Goal: Transaction & Acquisition: Book appointment/travel/reservation

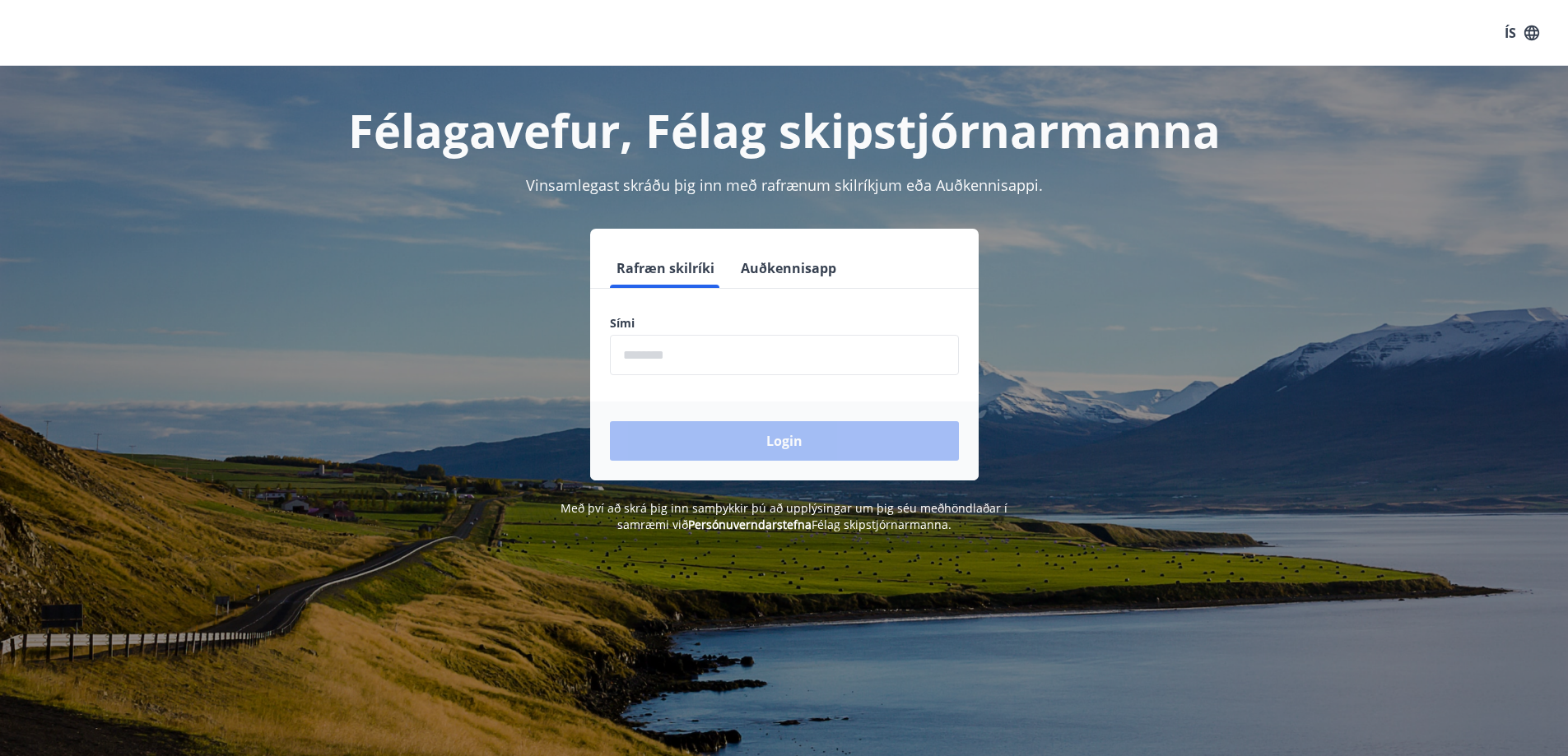
click at [655, 361] on input "phone" at bounding box center [784, 356] width 349 height 41
type input "********"
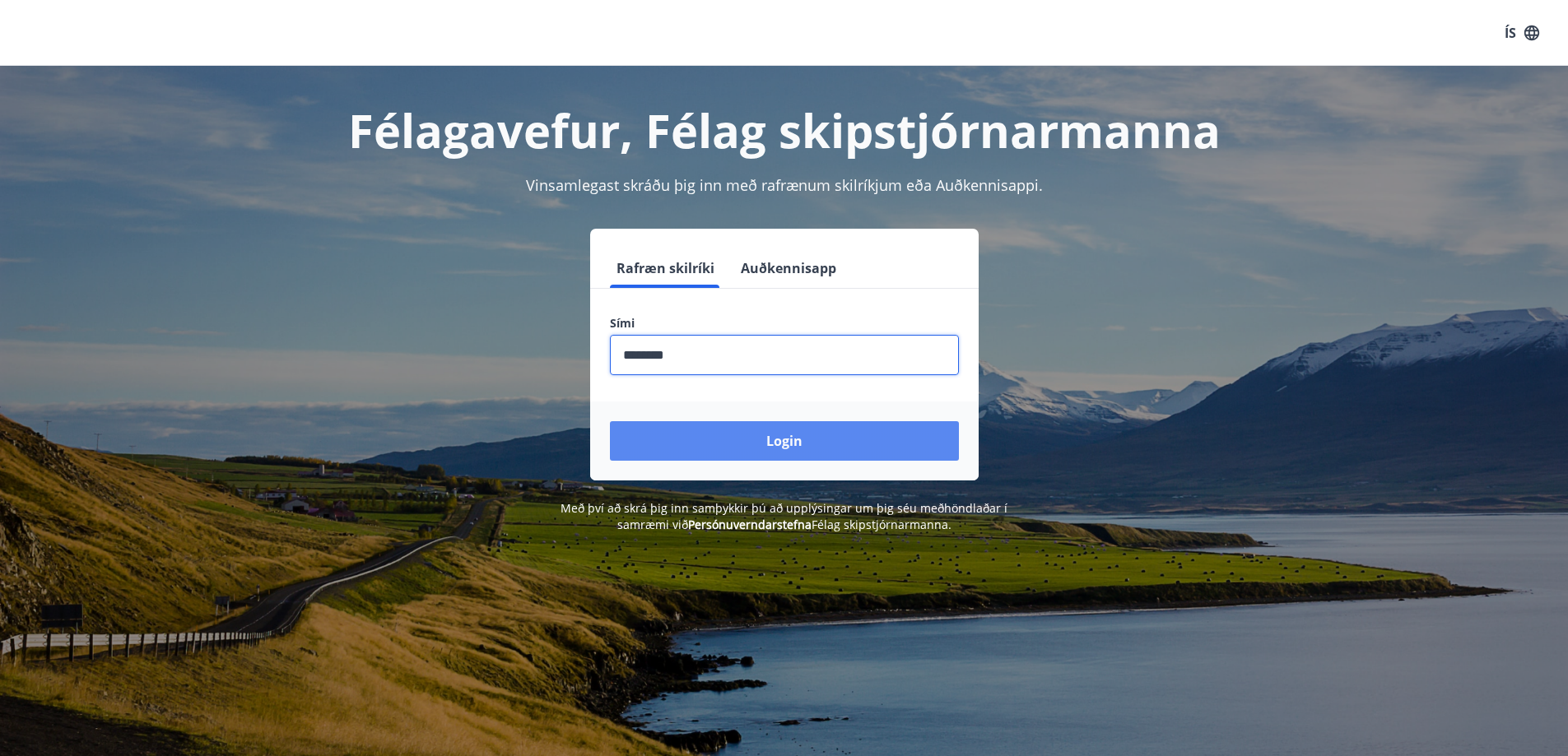
click at [760, 450] on button "Login" at bounding box center [784, 441] width 349 height 40
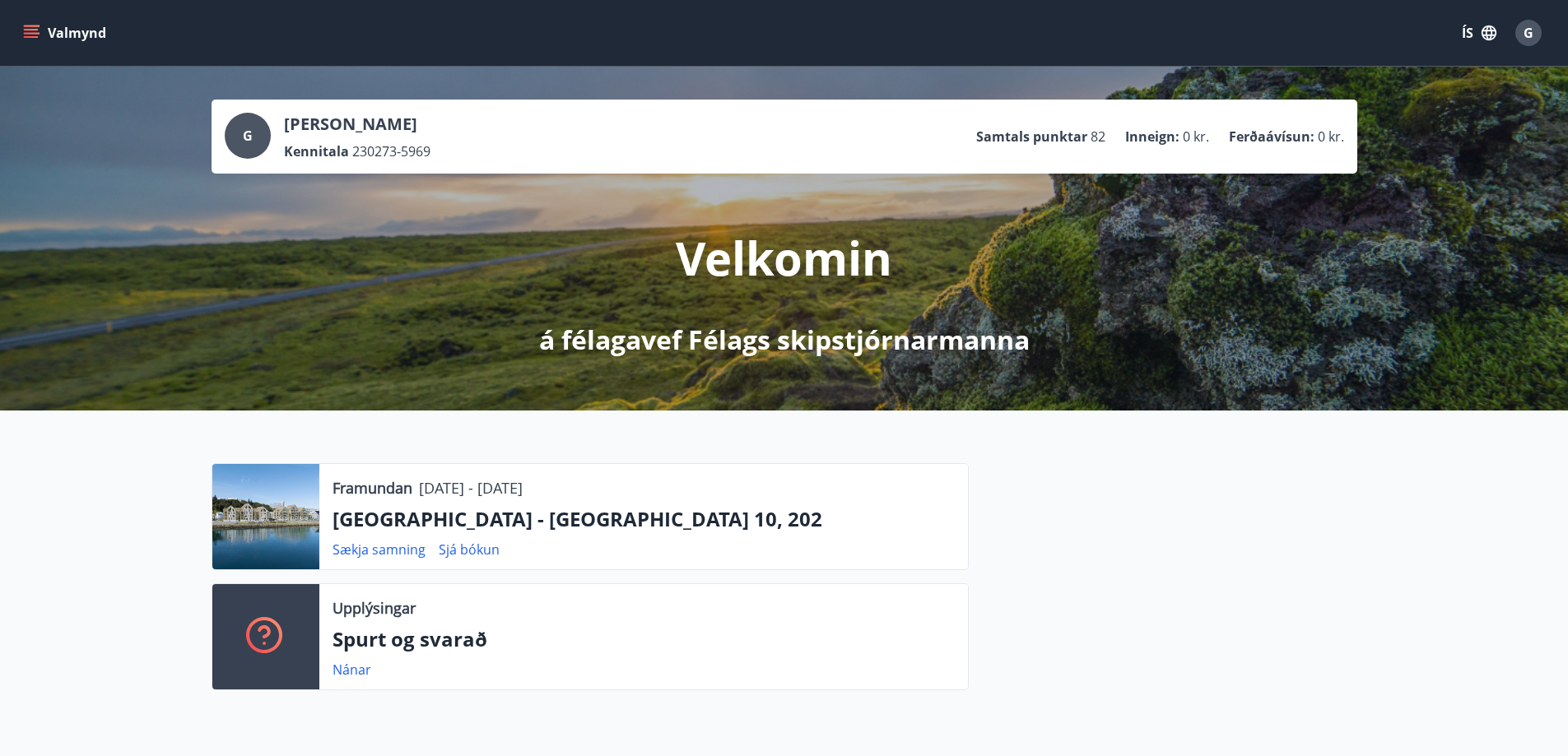
click at [12, 31] on div "Valmynd ÍS G" at bounding box center [784, 33] width 1568 height 66
click at [30, 38] on icon "menu" at bounding box center [30, 37] width 14 height 2
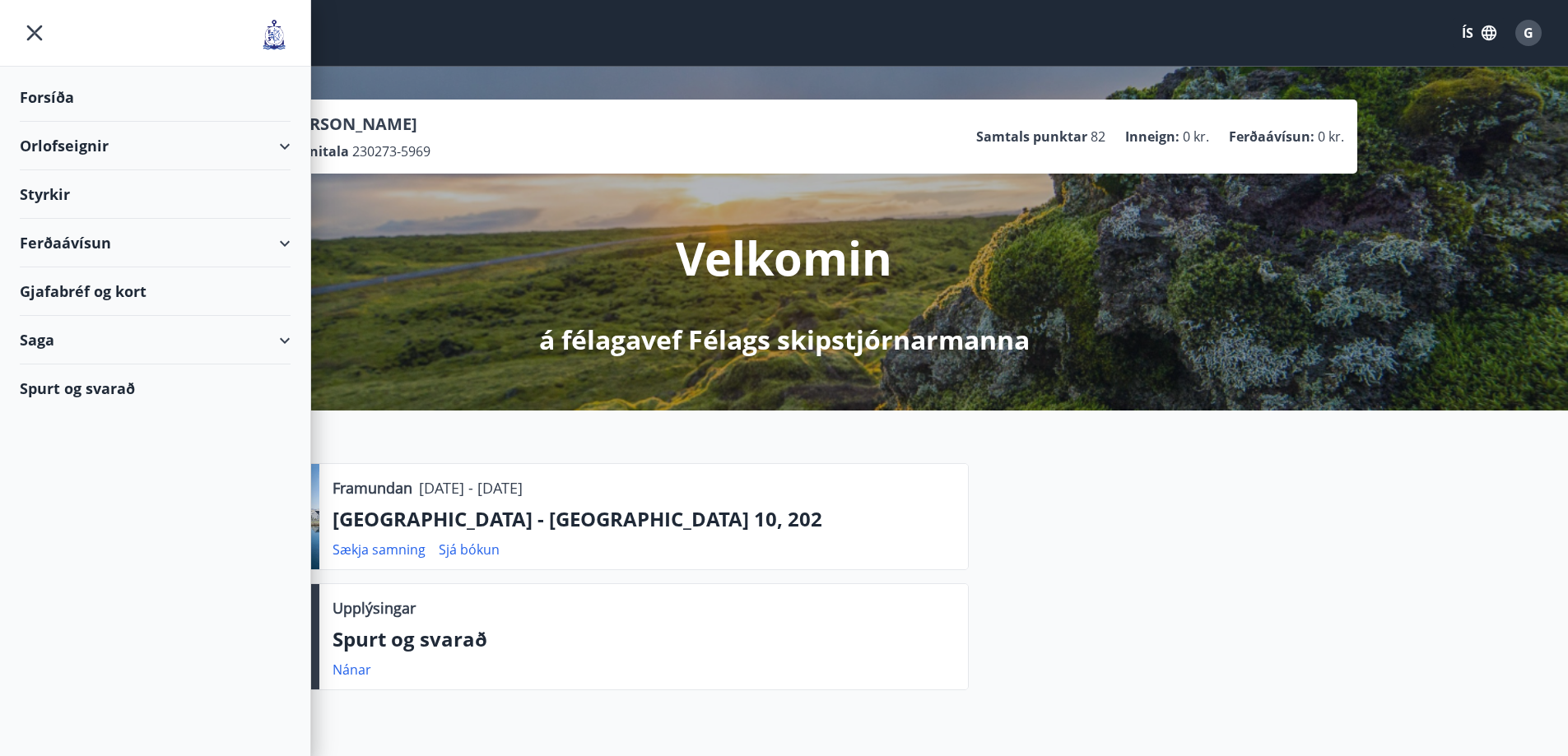
click at [258, 146] on div "Orlofseignir" at bounding box center [155, 146] width 271 height 48
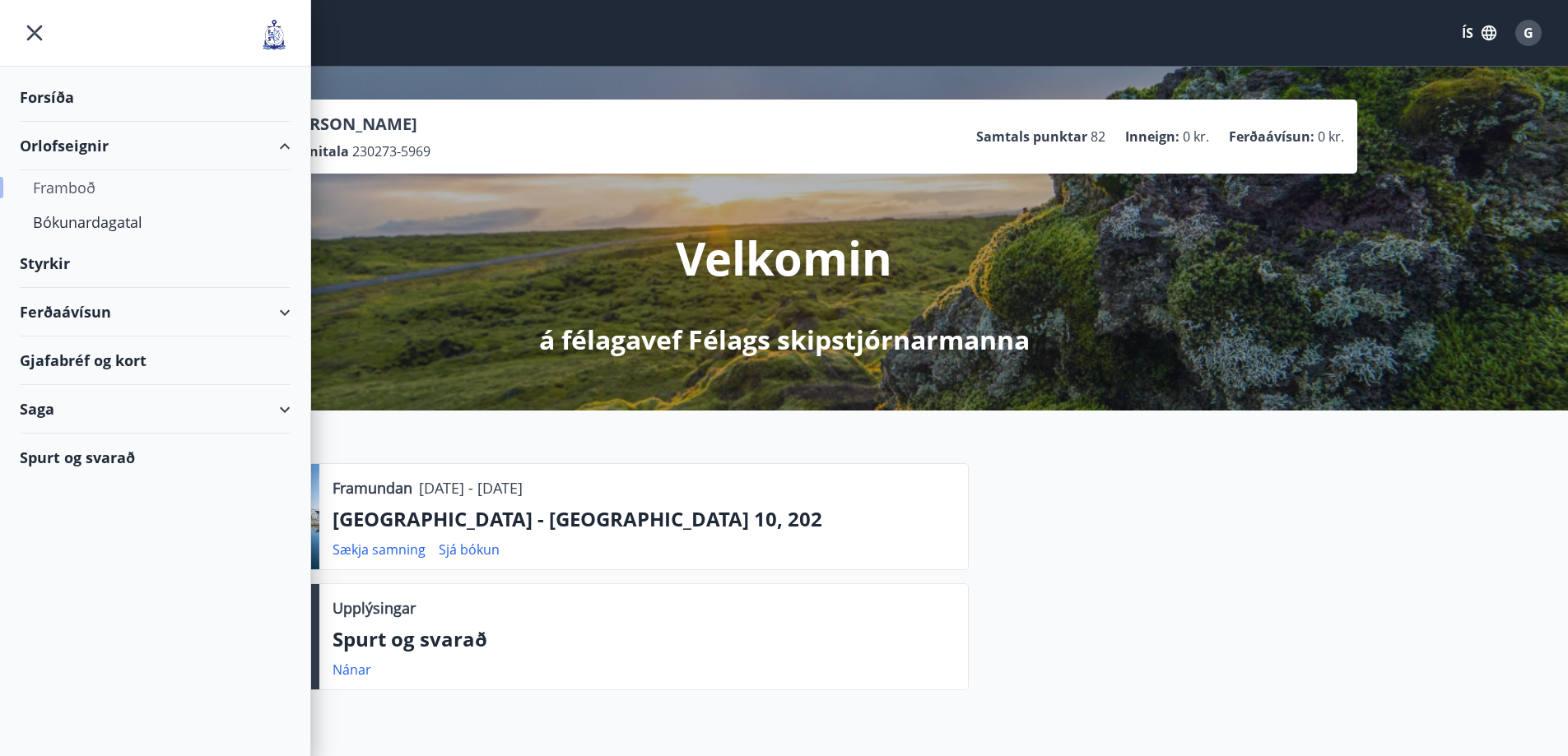
click at [81, 189] on div "Framboð" at bounding box center [155, 187] width 245 height 35
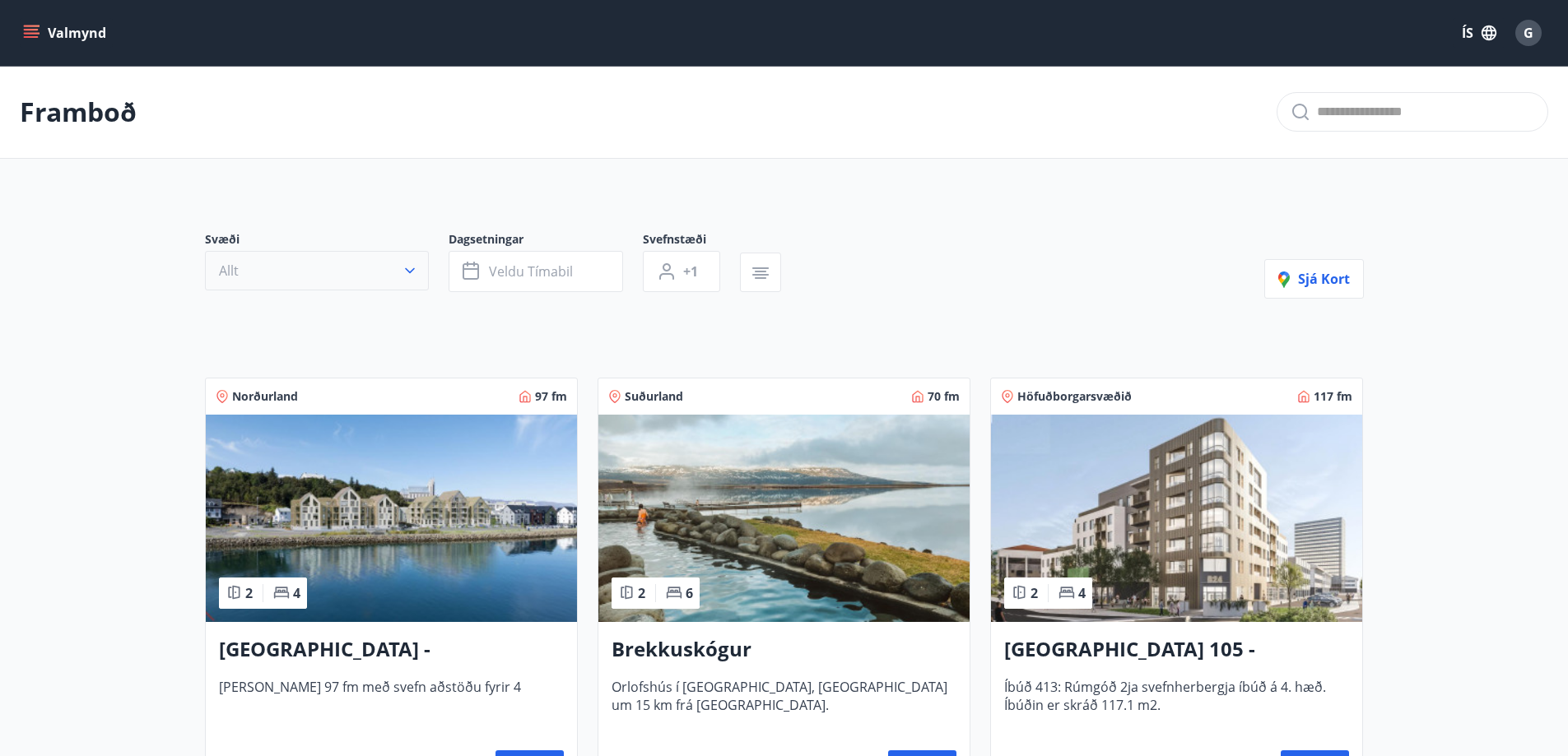
click at [397, 269] on button "Allt" at bounding box center [317, 270] width 224 height 40
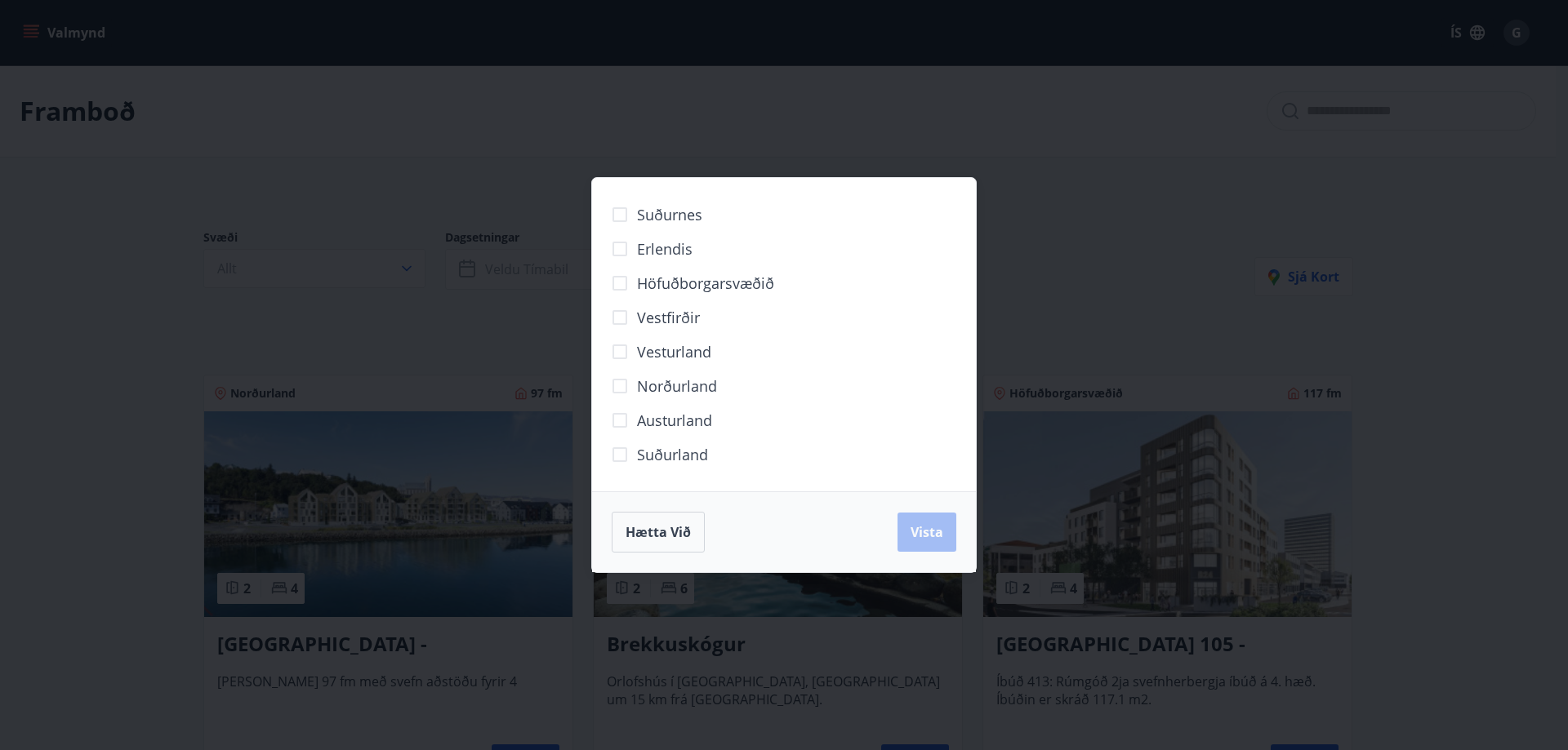
click at [676, 396] on span "Norðurland" at bounding box center [676, 385] width 80 height 21
click at [929, 537] on span "Vista" at bounding box center [927, 532] width 33 height 18
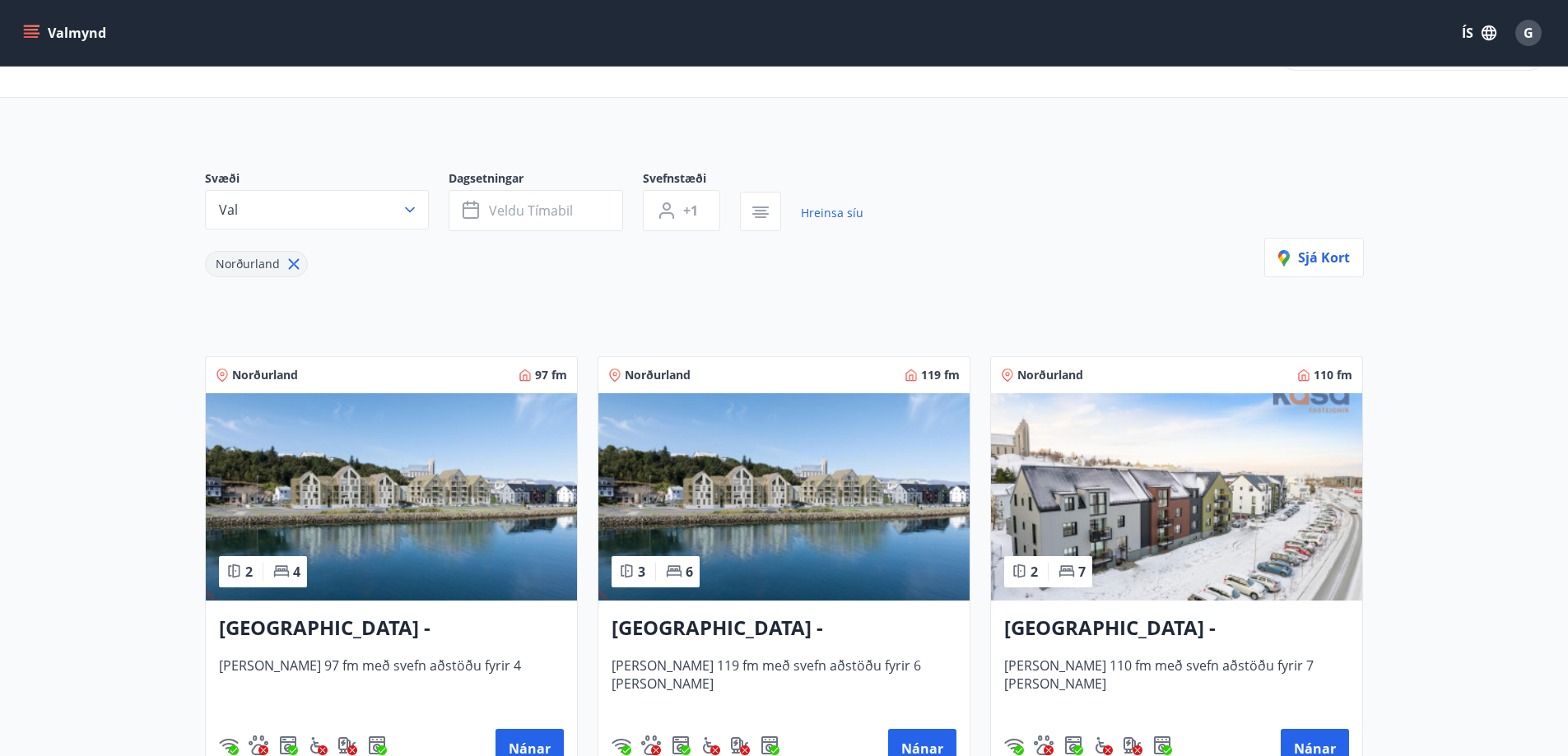
scroll to position [164, 0]
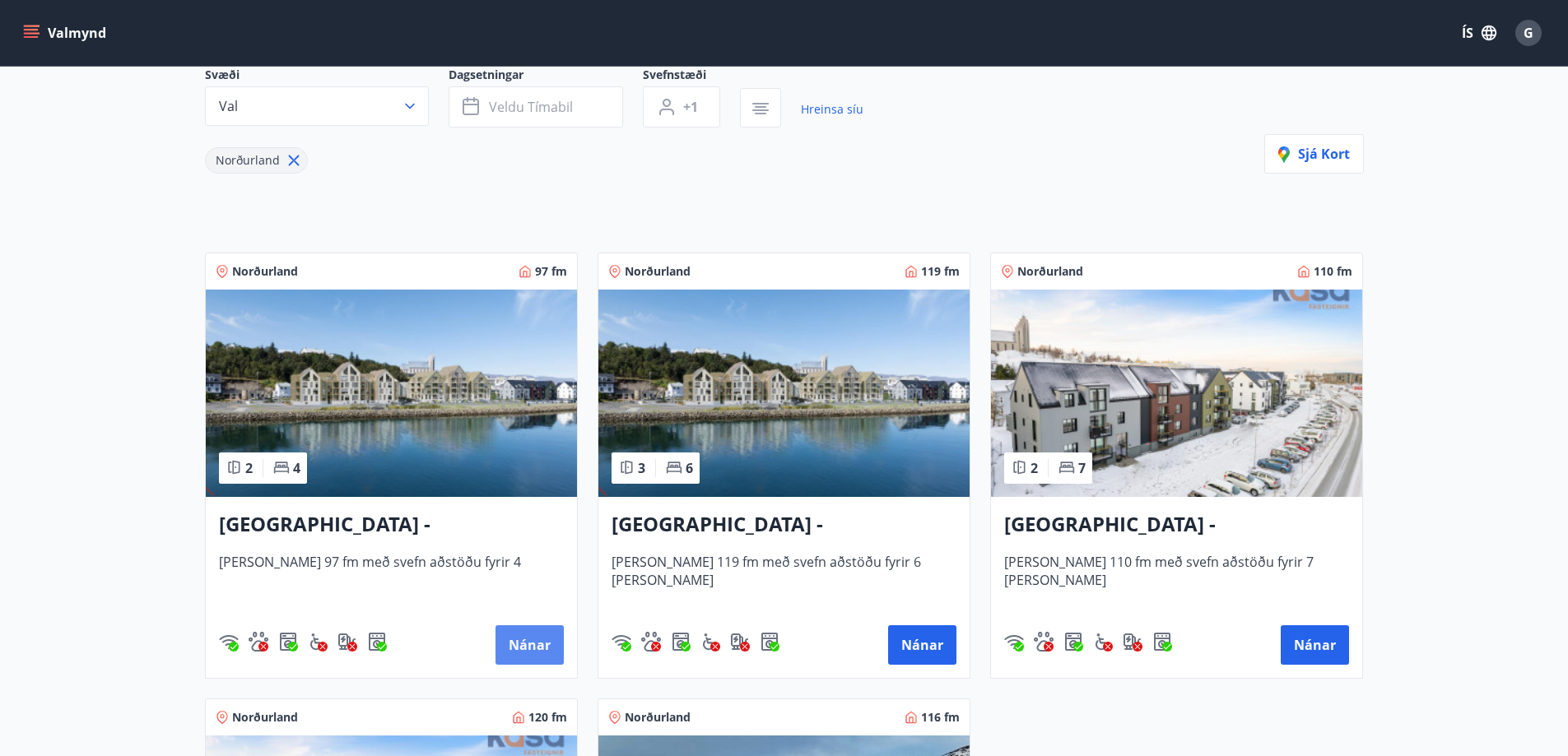
click at [529, 649] on button "Nánar" at bounding box center [529, 645] width 69 height 40
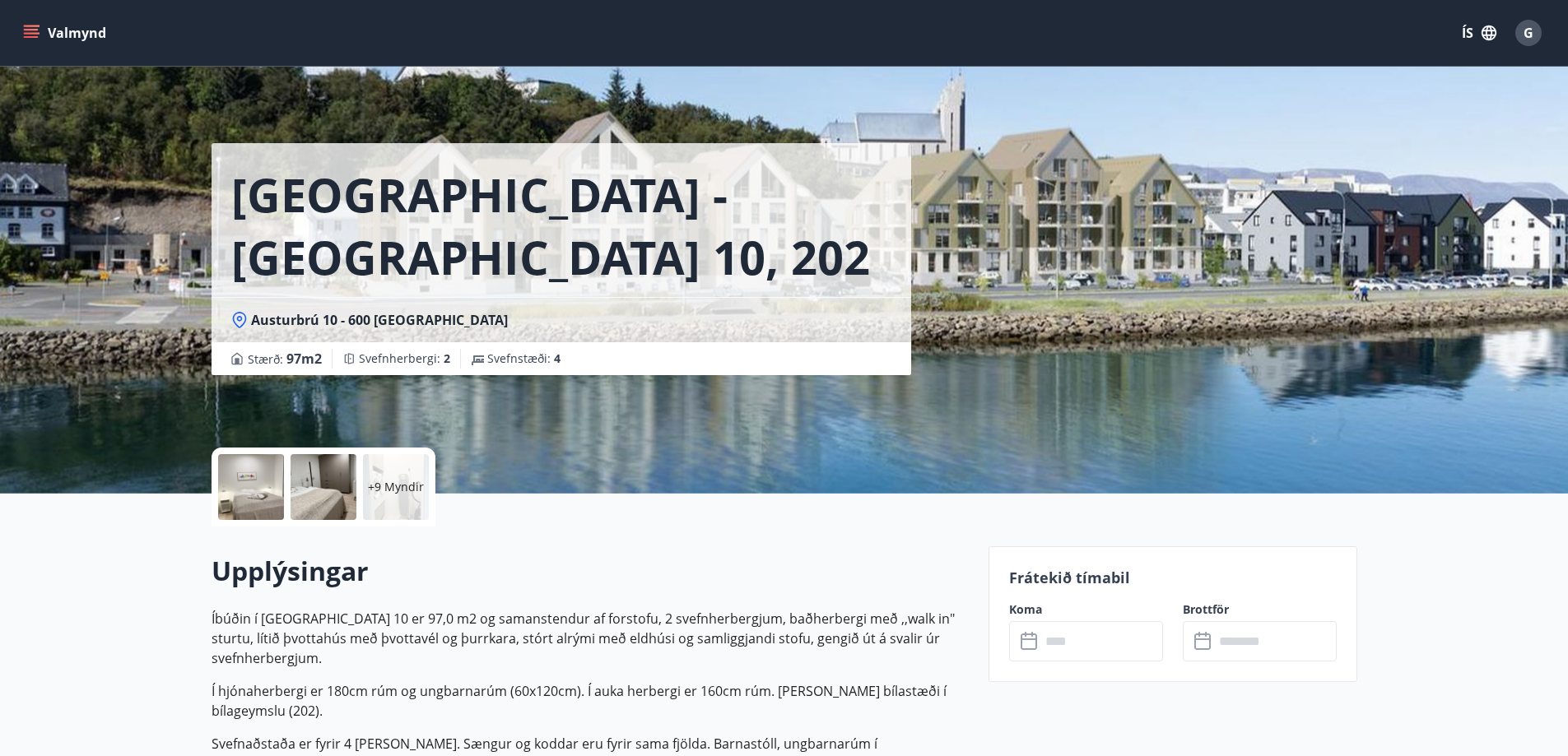
click at [240, 490] on div at bounding box center [252, 487] width 66 height 66
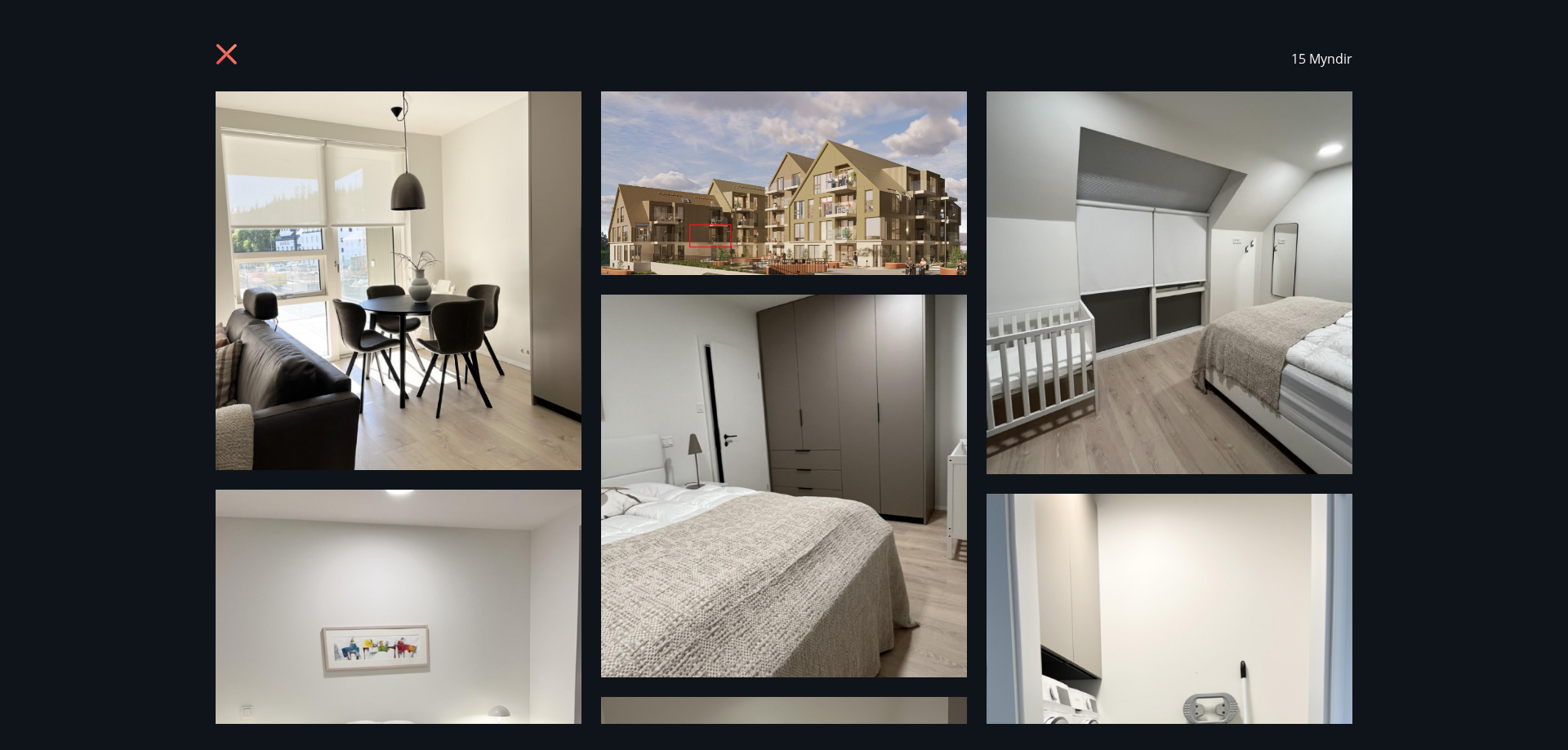
click at [392, 264] on img at bounding box center [398, 281] width 366 height 379
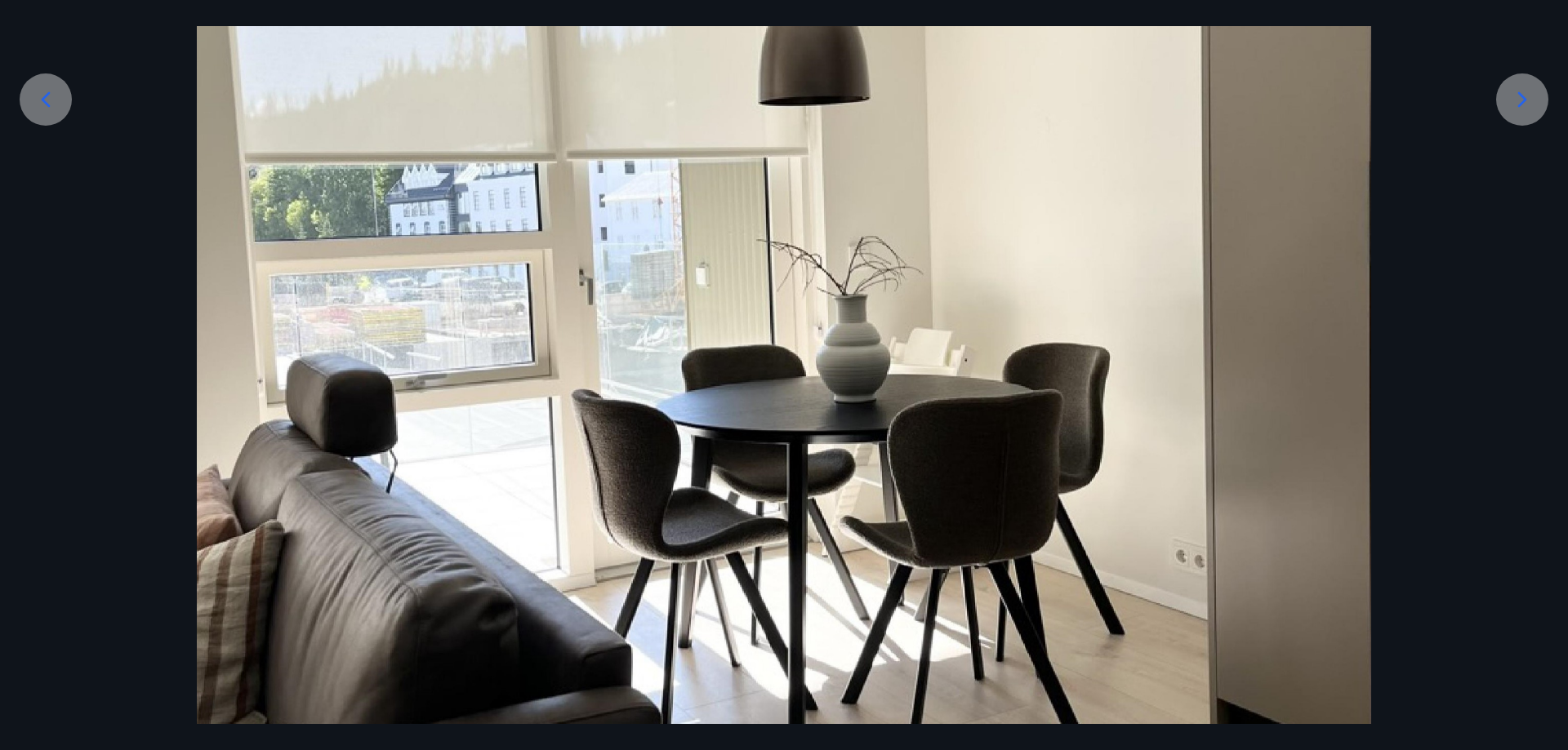
scroll to position [408, 0]
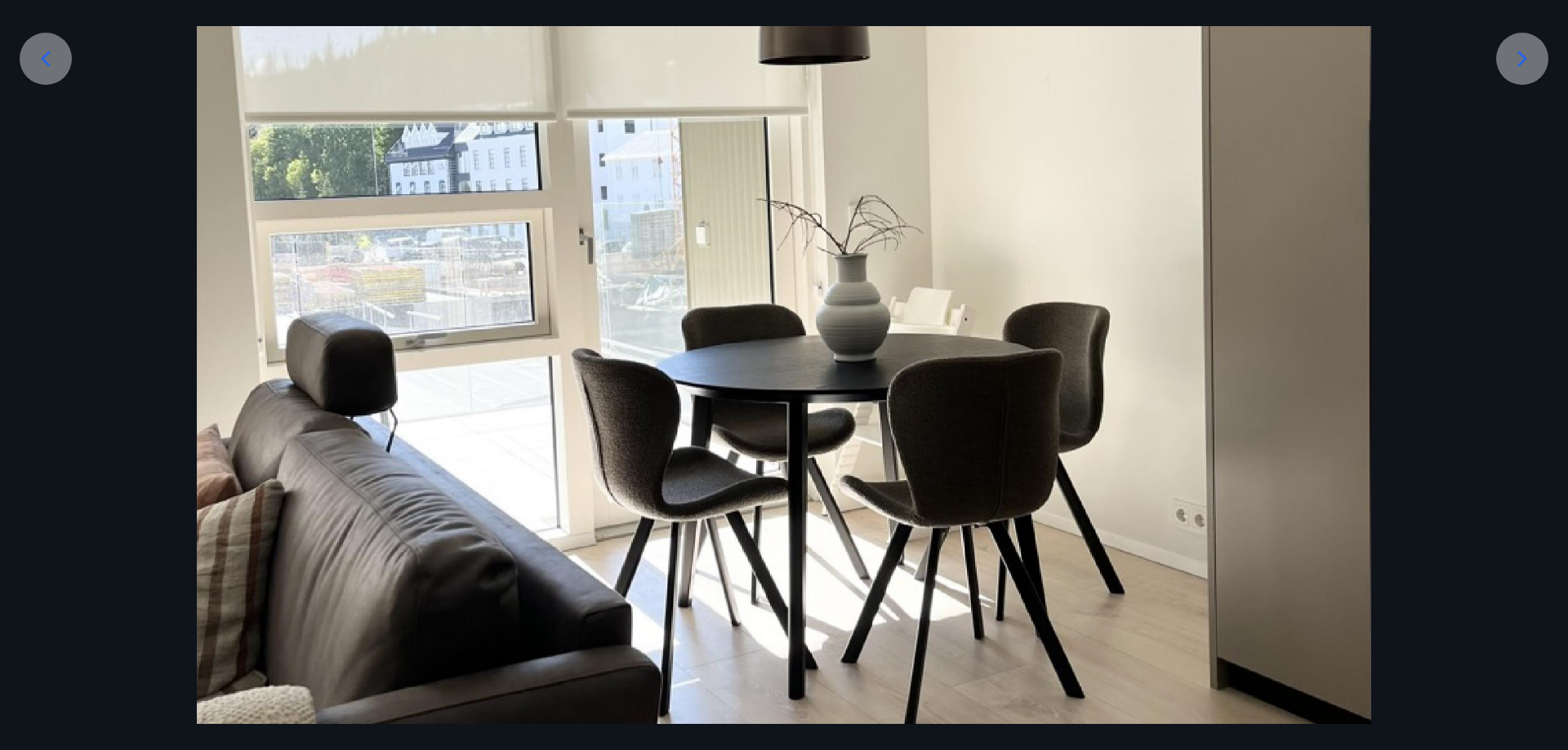
click at [1527, 40] on div at bounding box center [1522, 59] width 52 height 52
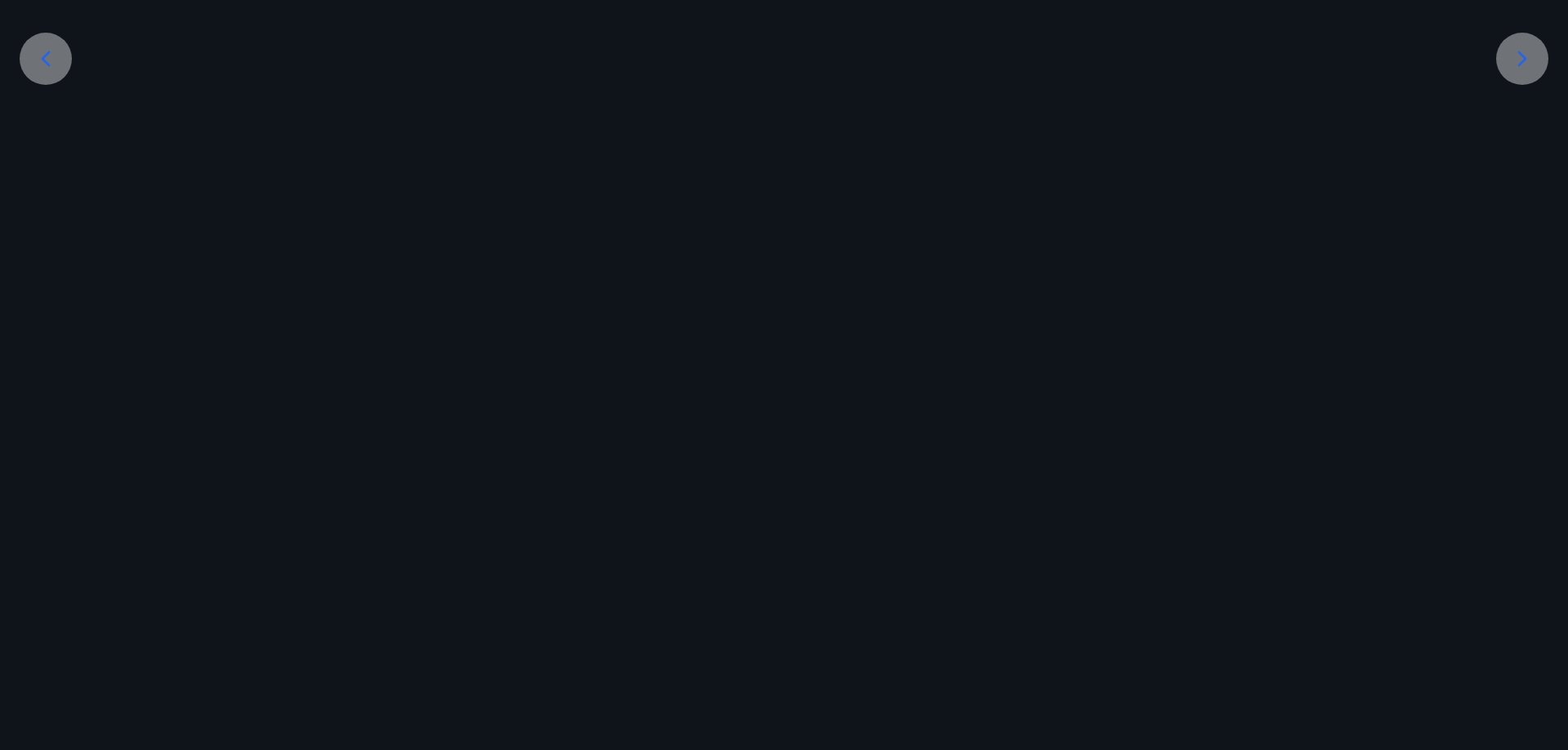
scroll to position [0, 0]
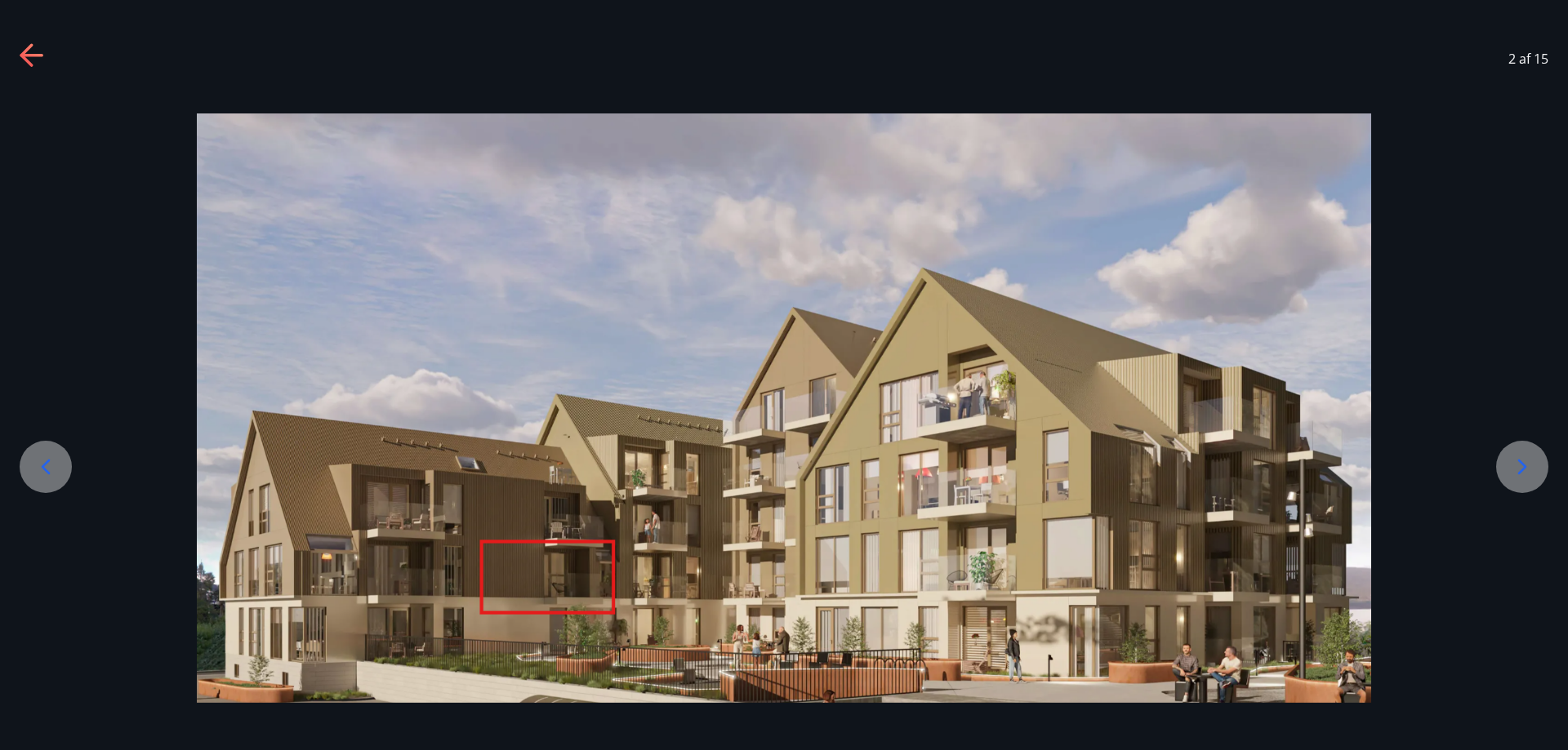
click at [1522, 458] on icon at bounding box center [1522, 466] width 26 height 26
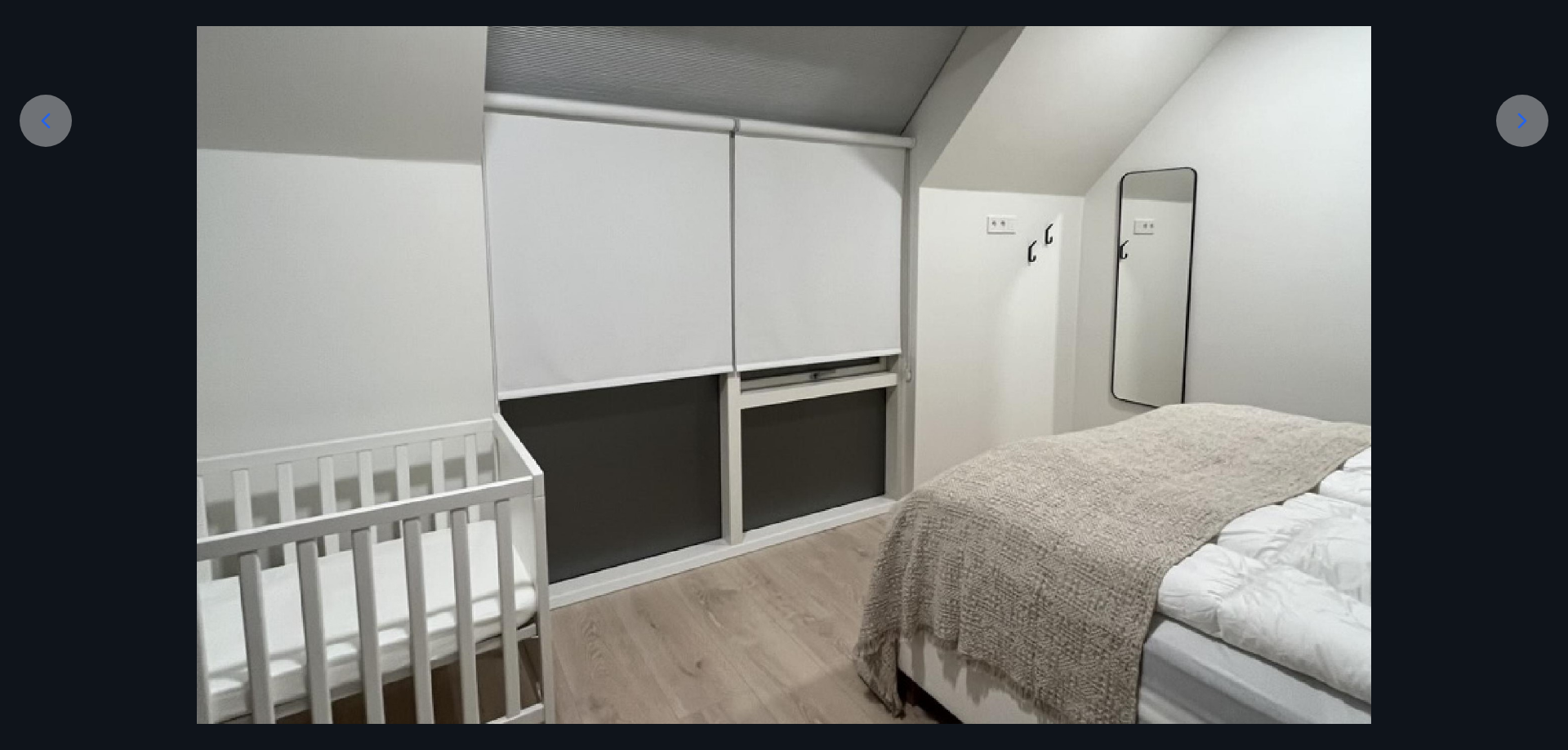
scroll to position [327, 0]
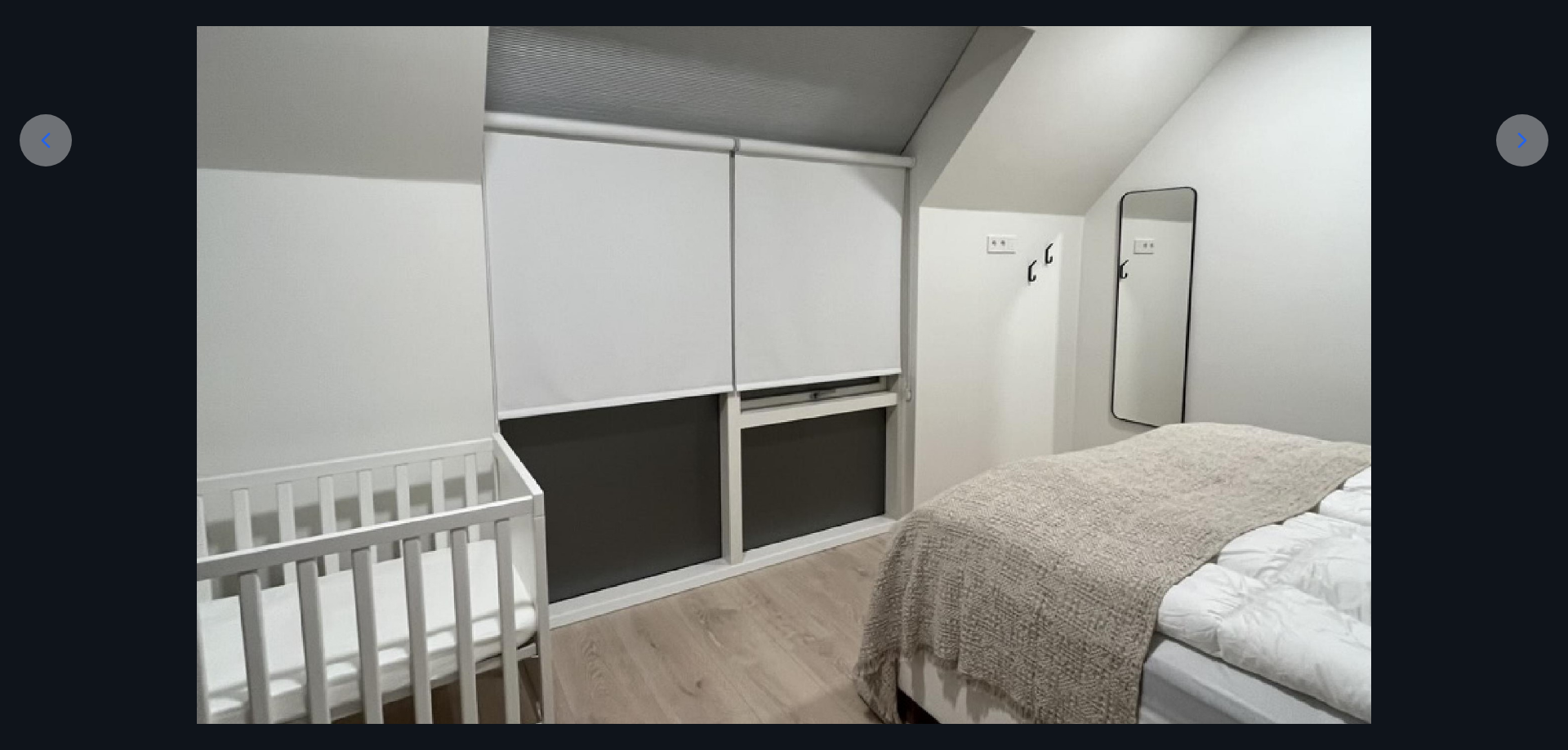
click at [1516, 135] on icon at bounding box center [1522, 140] width 26 height 26
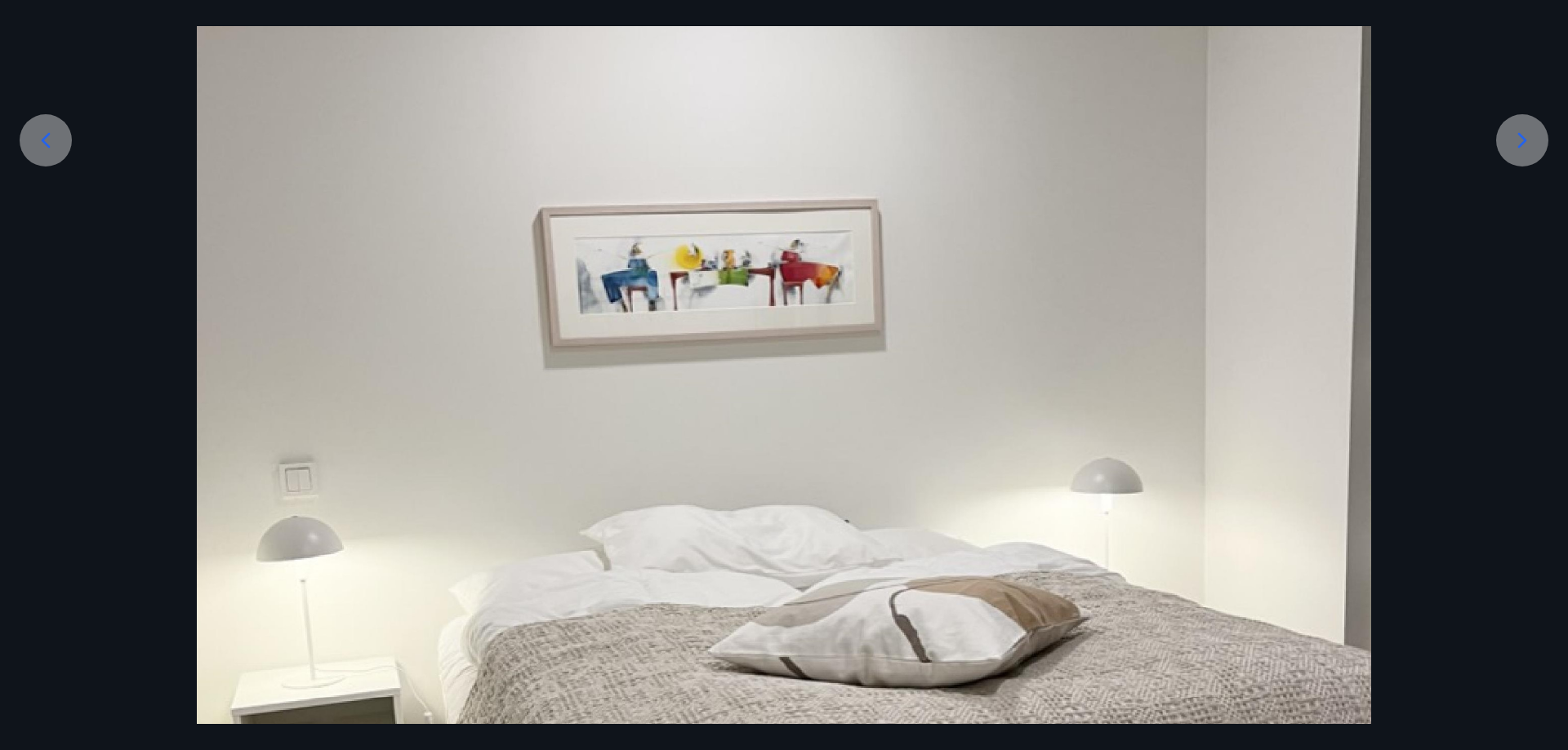
click at [1526, 130] on icon at bounding box center [1522, 140] width 26 height 26
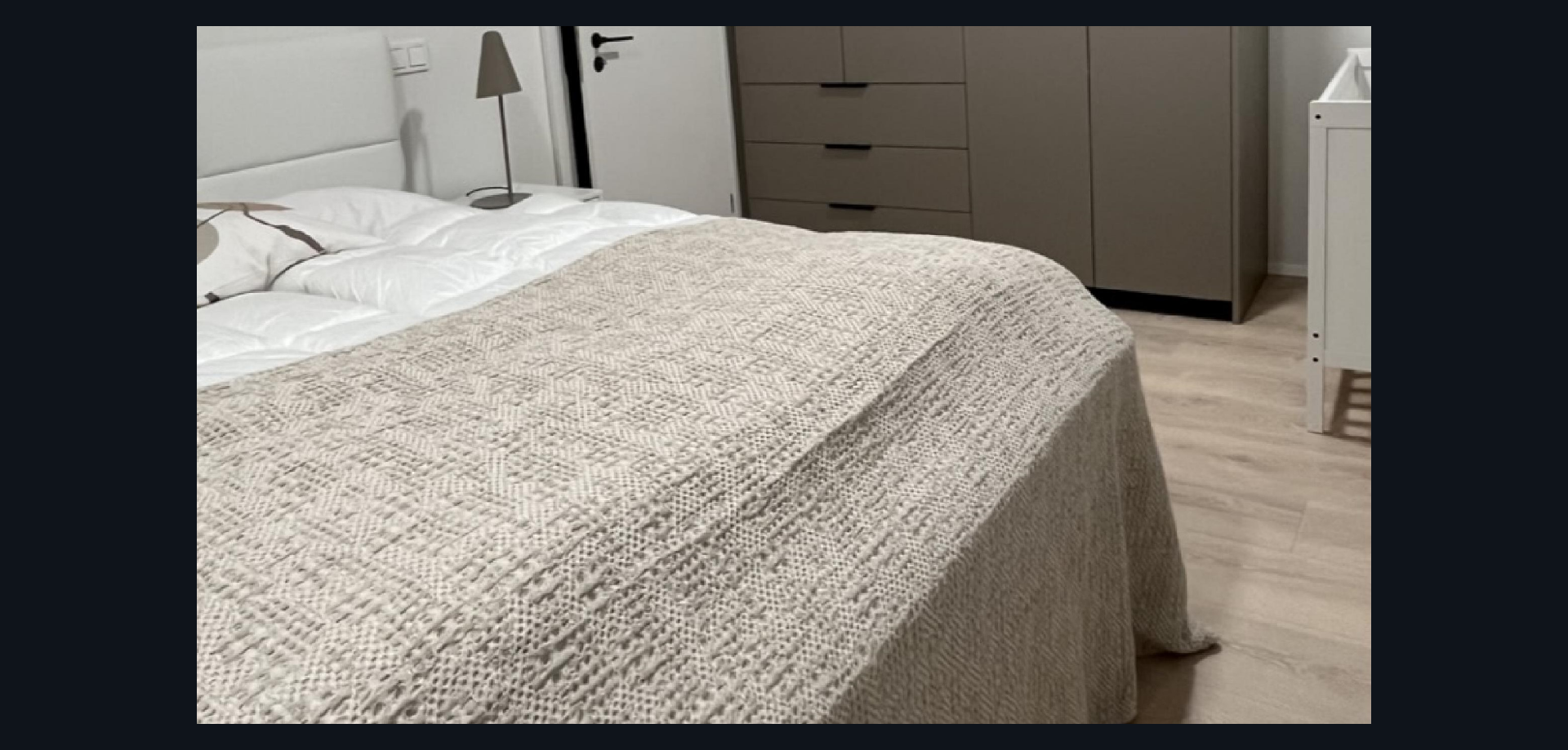
scroll to position [351, 0]
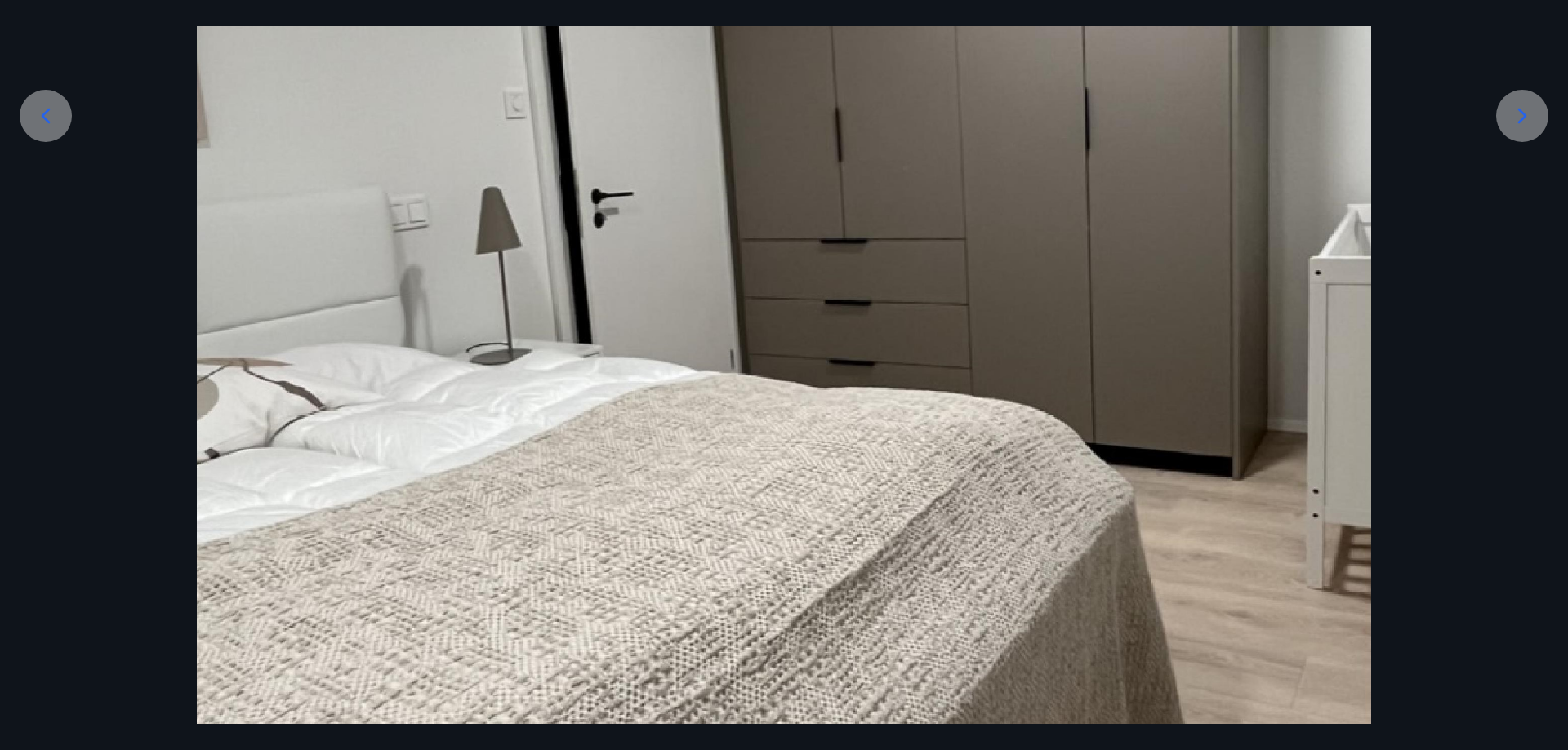
click at [1513, 117] on icon at bounding box center [1522, 115] width 26 height 26
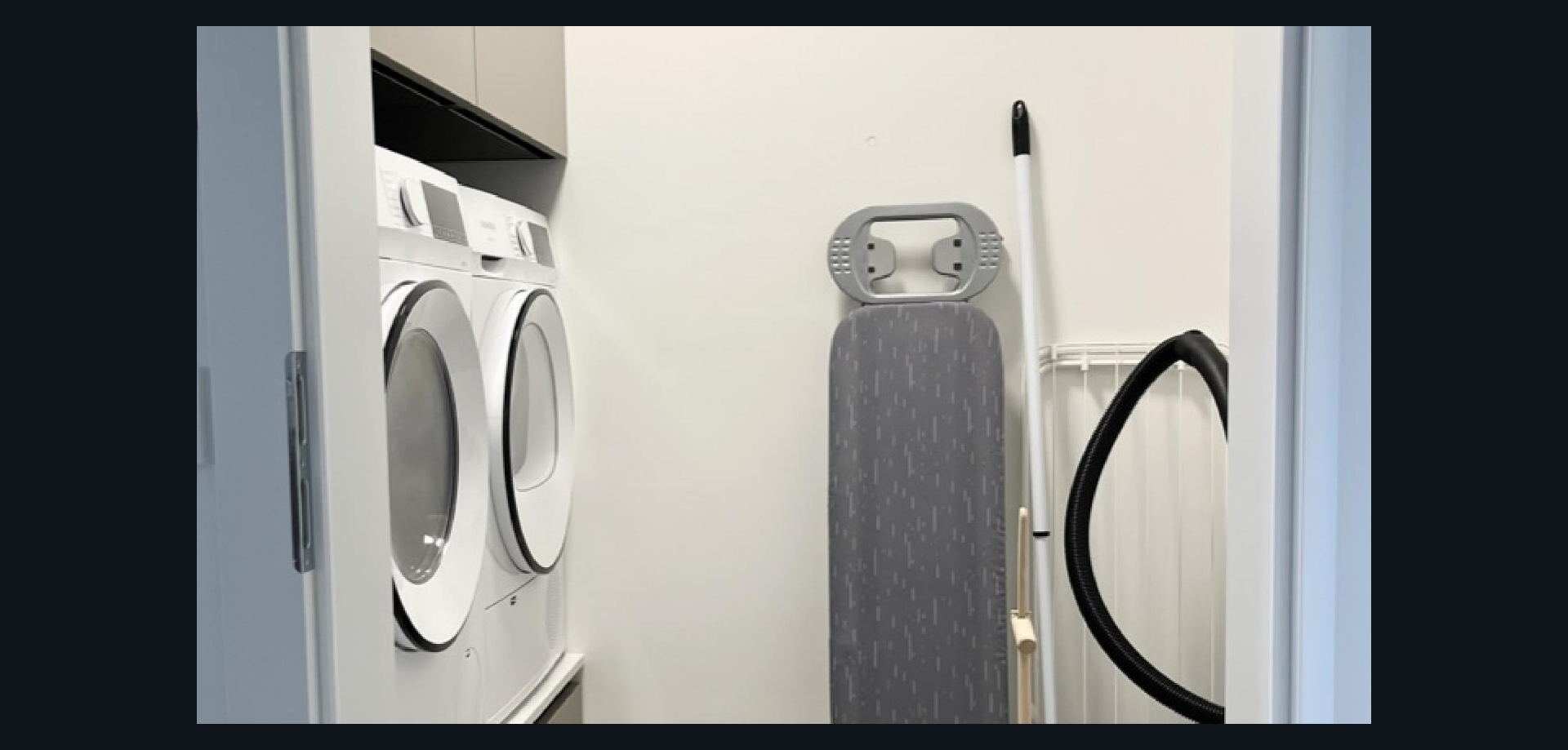
scroll to position [433, 0]
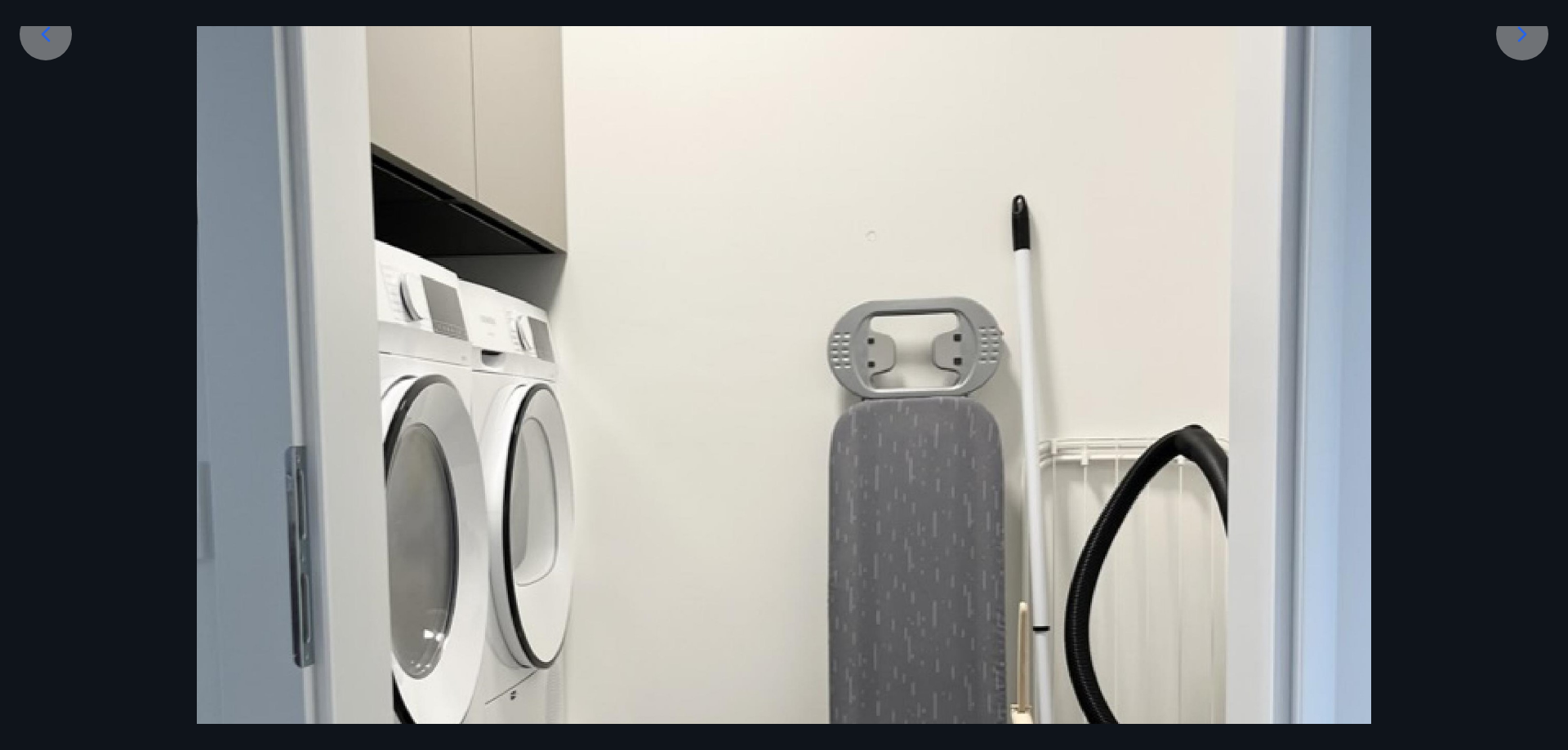
click at [1512, 45] on icon at bounding box center [1522, 34] width 26 height 26
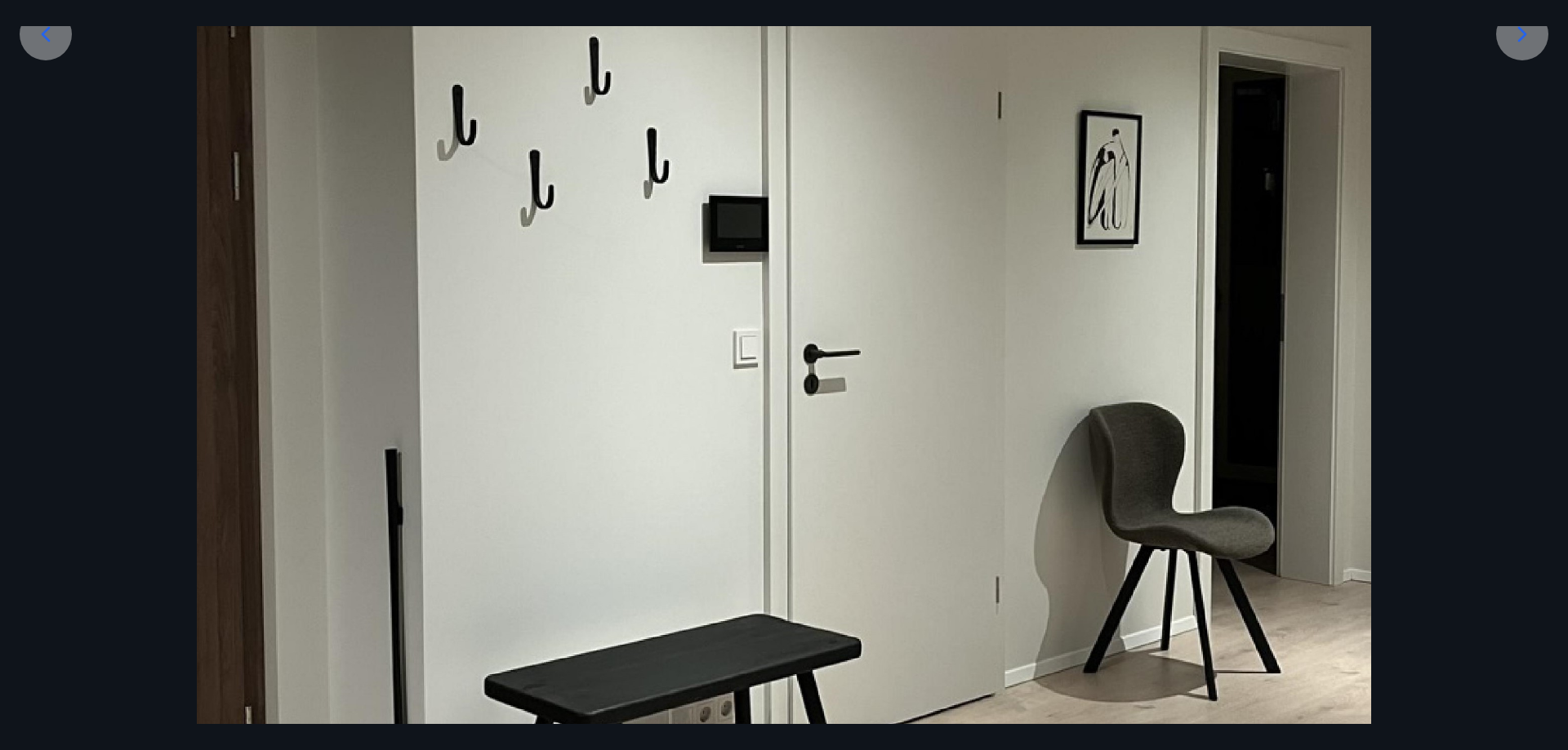
click at [1522, 47] on div at bounding box center [1522, 34] width 52 height 52
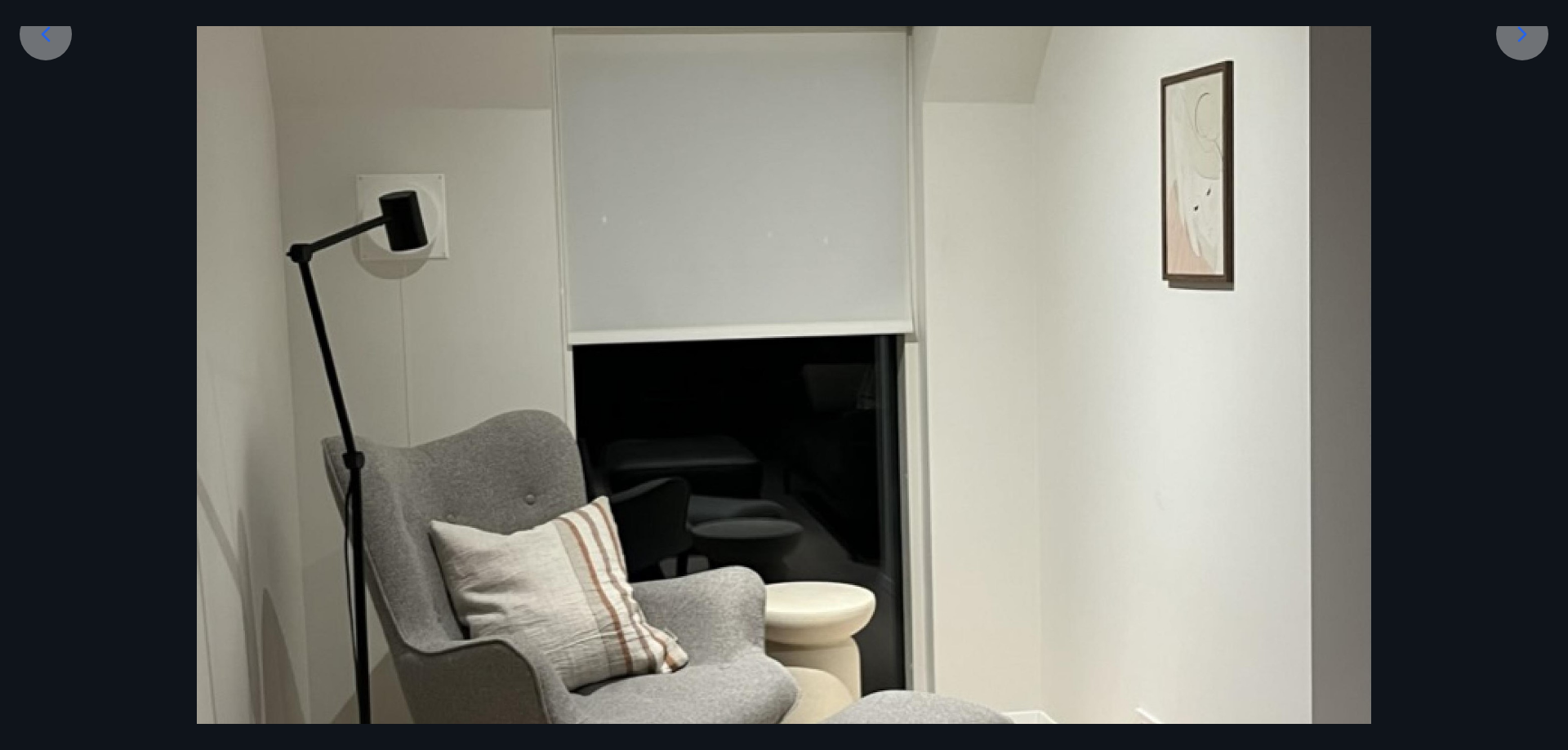
click at [1519, 47] on div at bounding box center [1522, 34] width 52 height 52
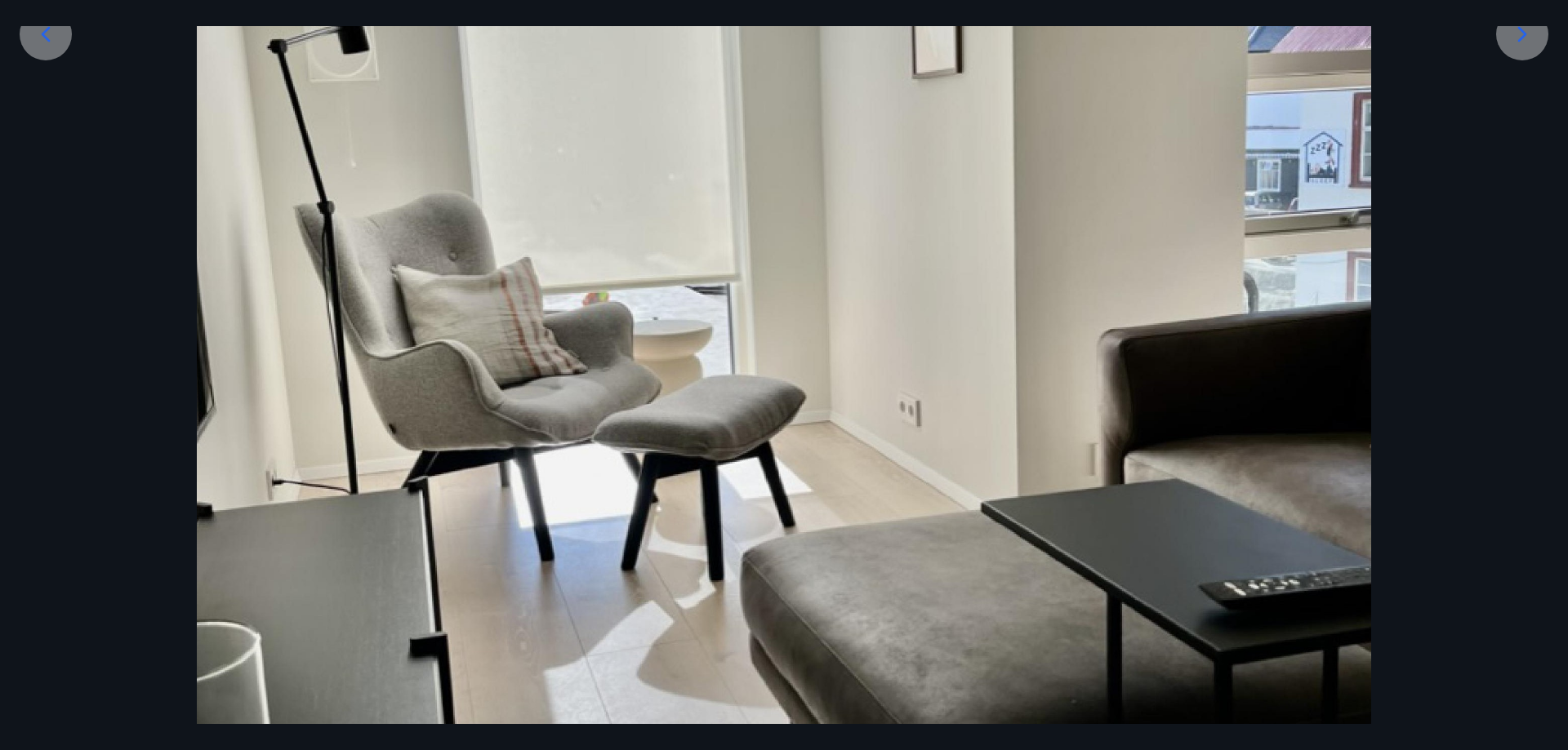
click at [1525, 41] on icon at bounding box center [1522, 34] width 26 height 26
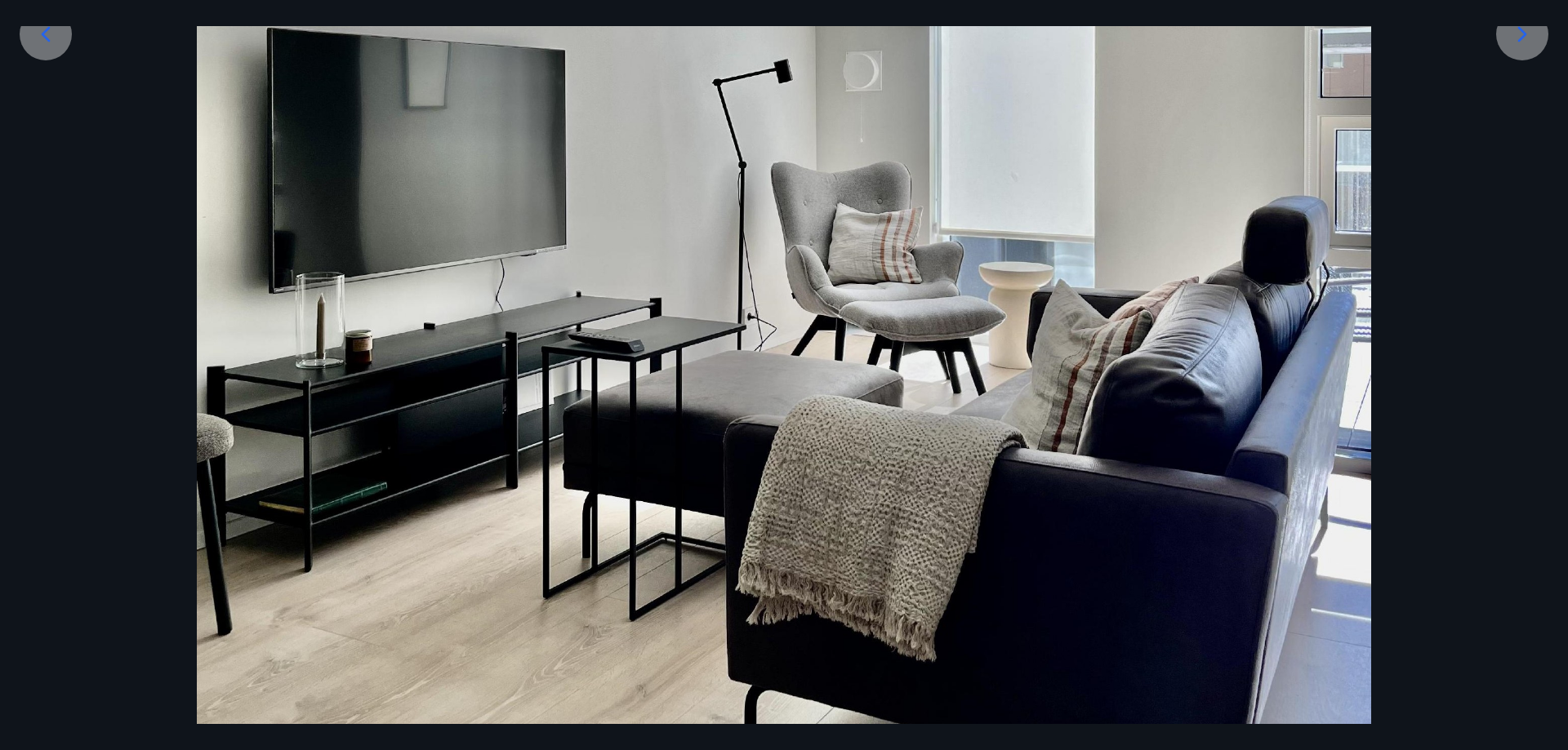
click at [1546, 39] on div at bounding box center [1522, 34] width 52 height 52
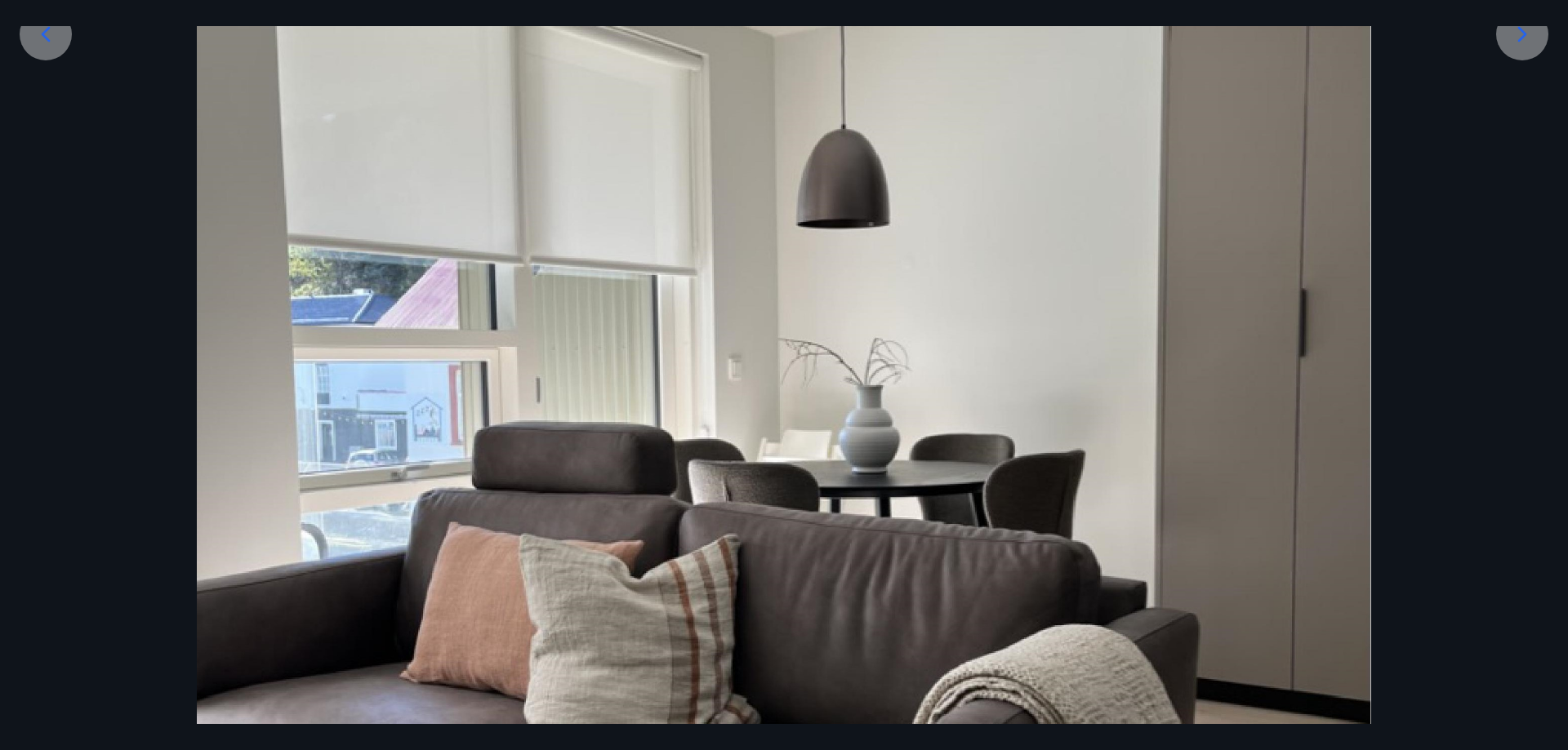
click at [1528, 37] on icon at bounding box center [1522, 34] width 26 height 26
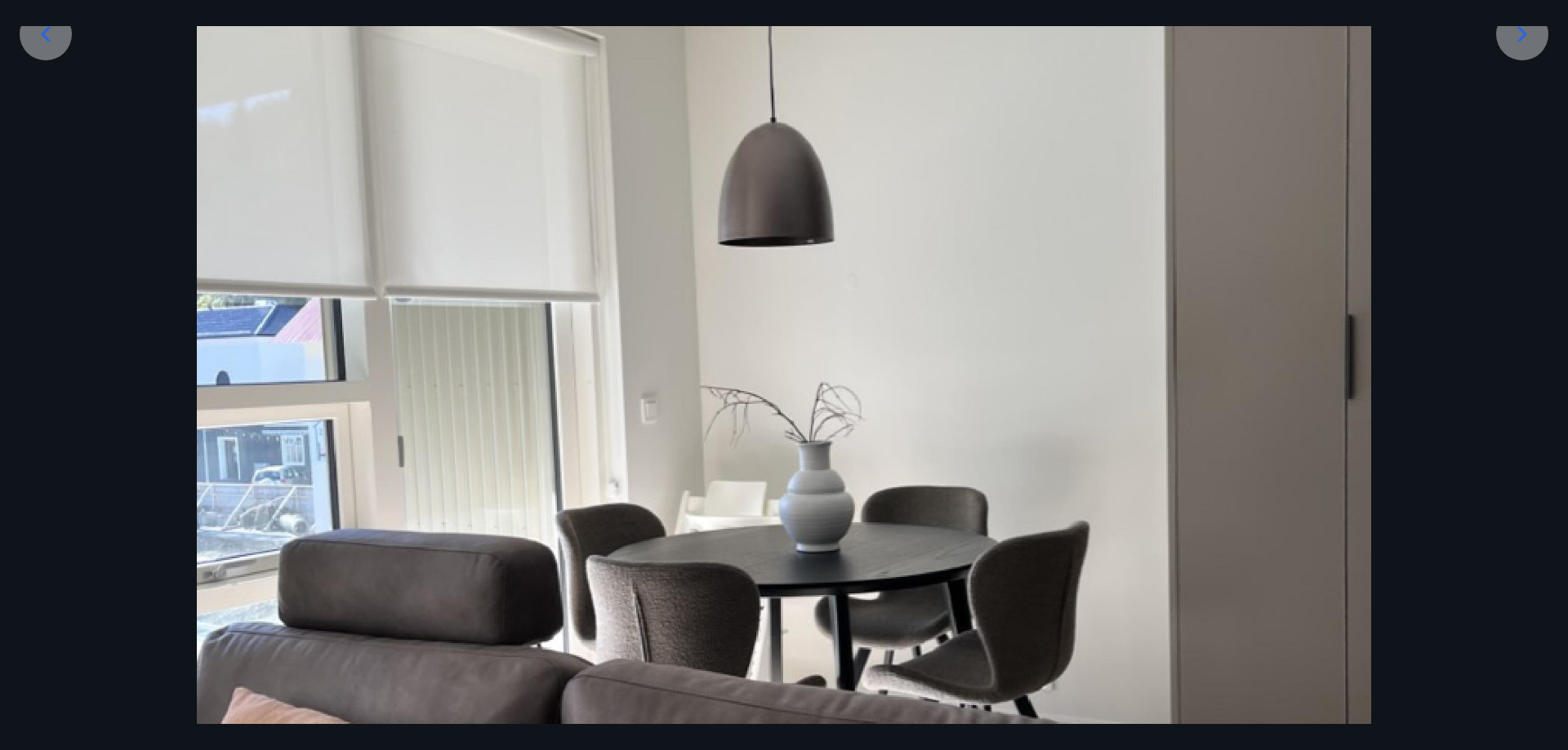
click at [1528, 37] on icon at bounding box center [1522, 34] width 26 height 26
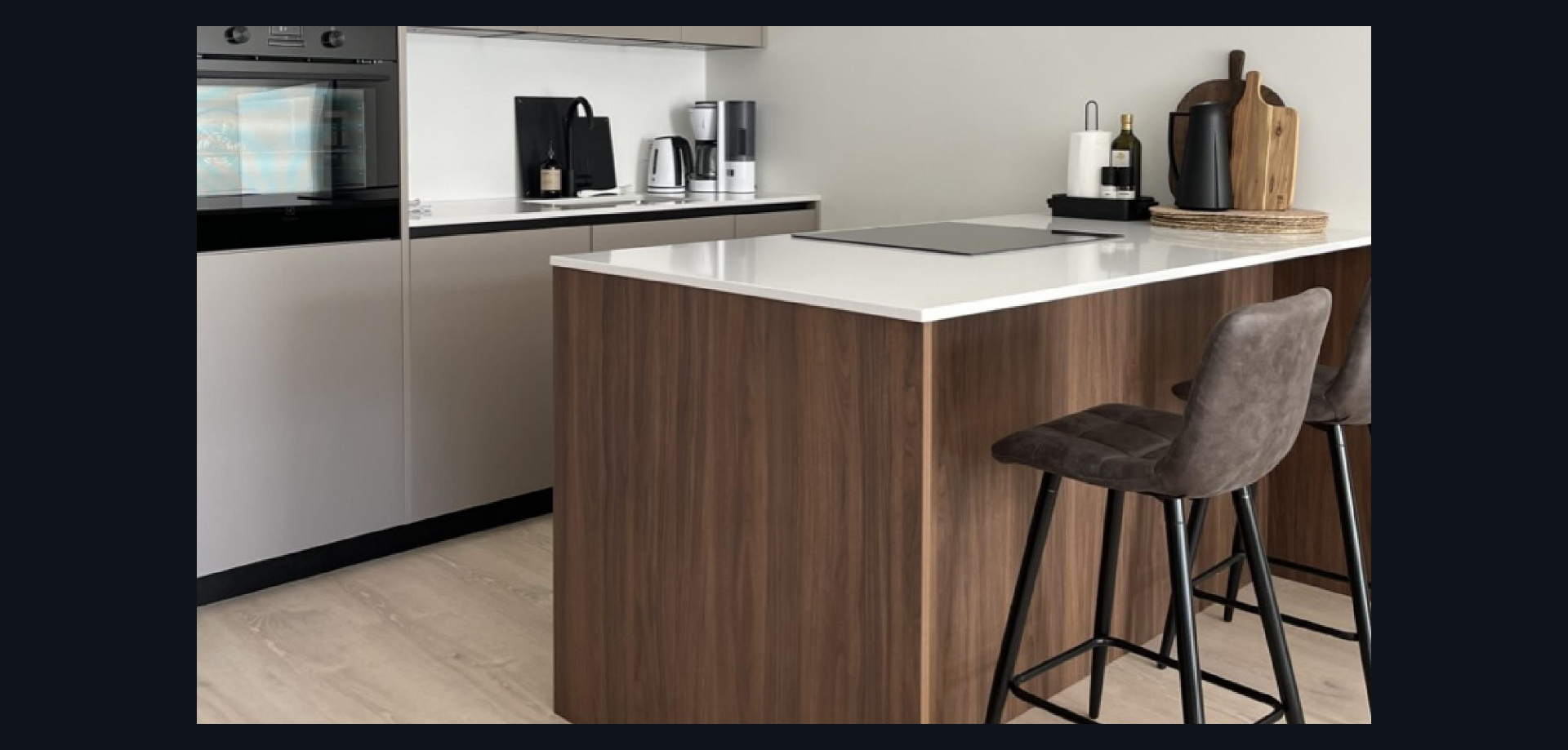
scroll to position [333, 0]
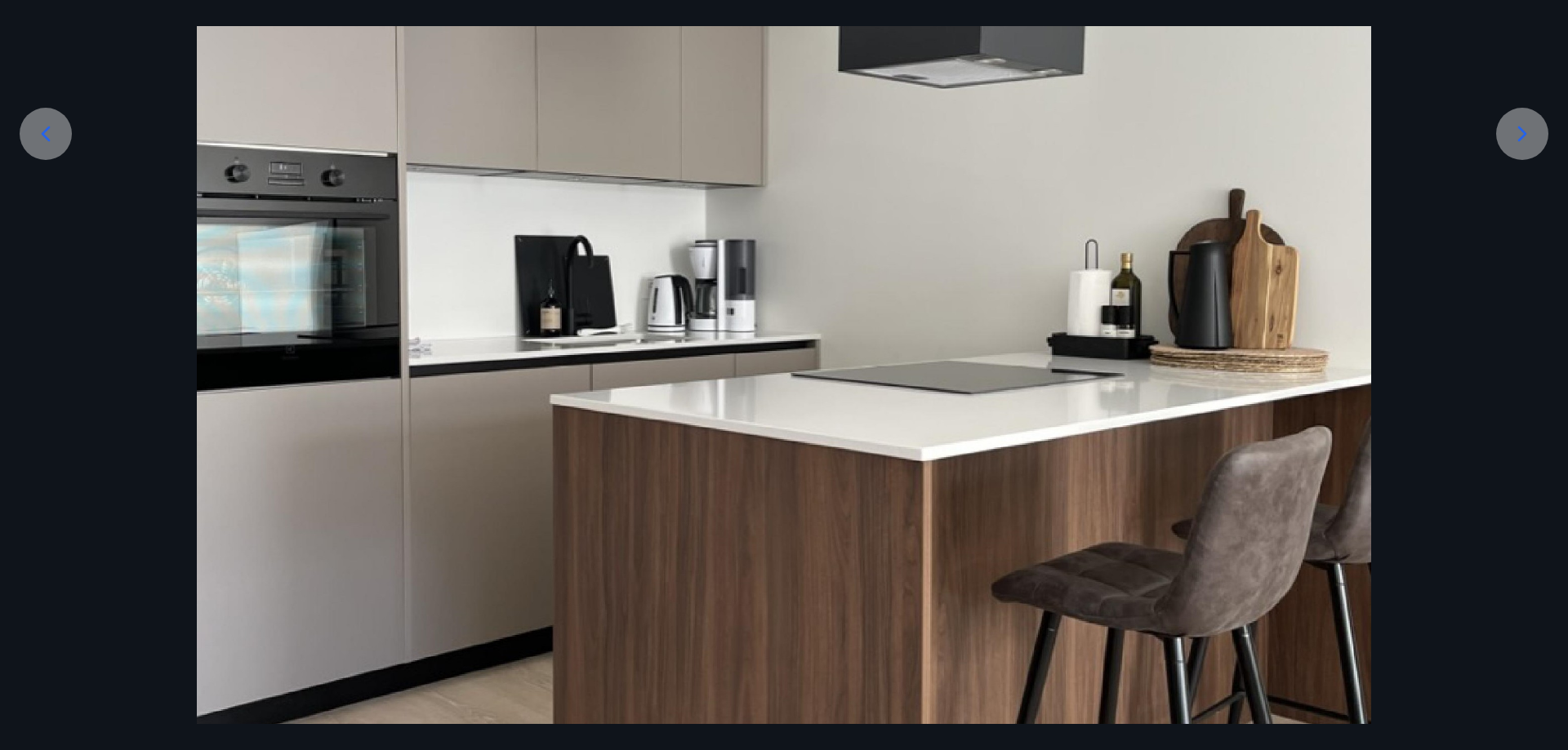
click at [1505, 136] on div at bounding box center [1522, 134] width 52 height 52
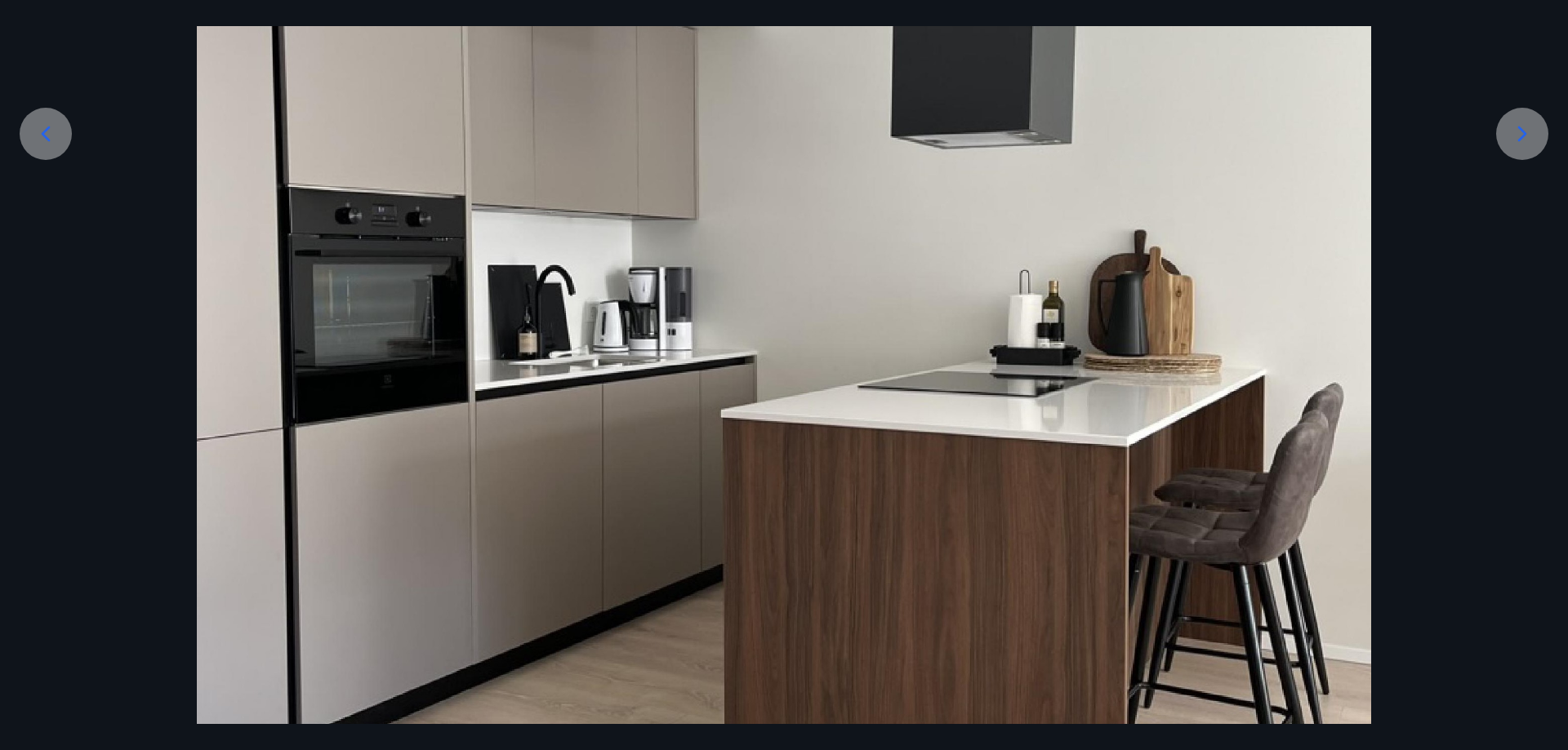
click at [1505, 136] on div at bounding box center [1522, 134] width 52 height 52
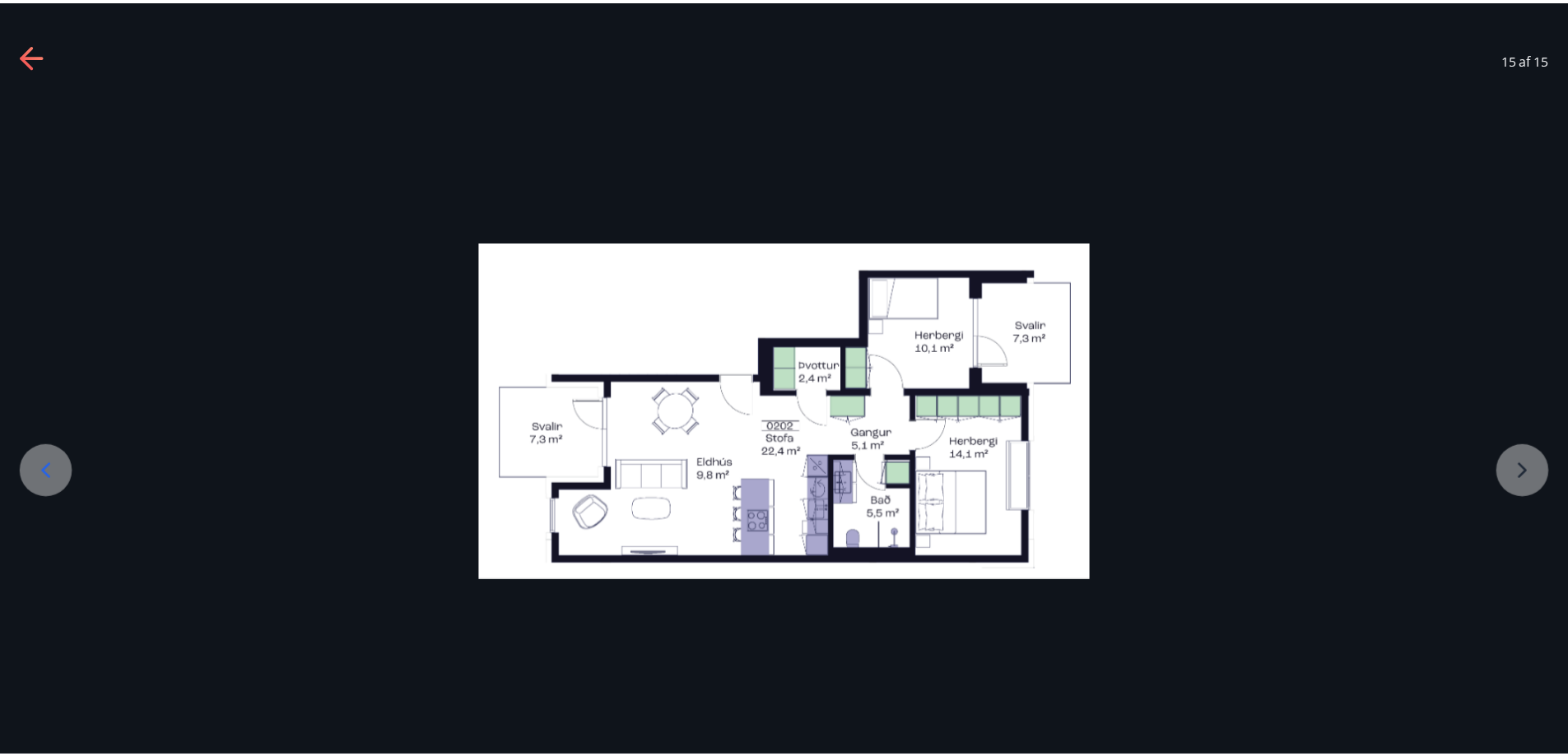
scroll to position [0, 0]
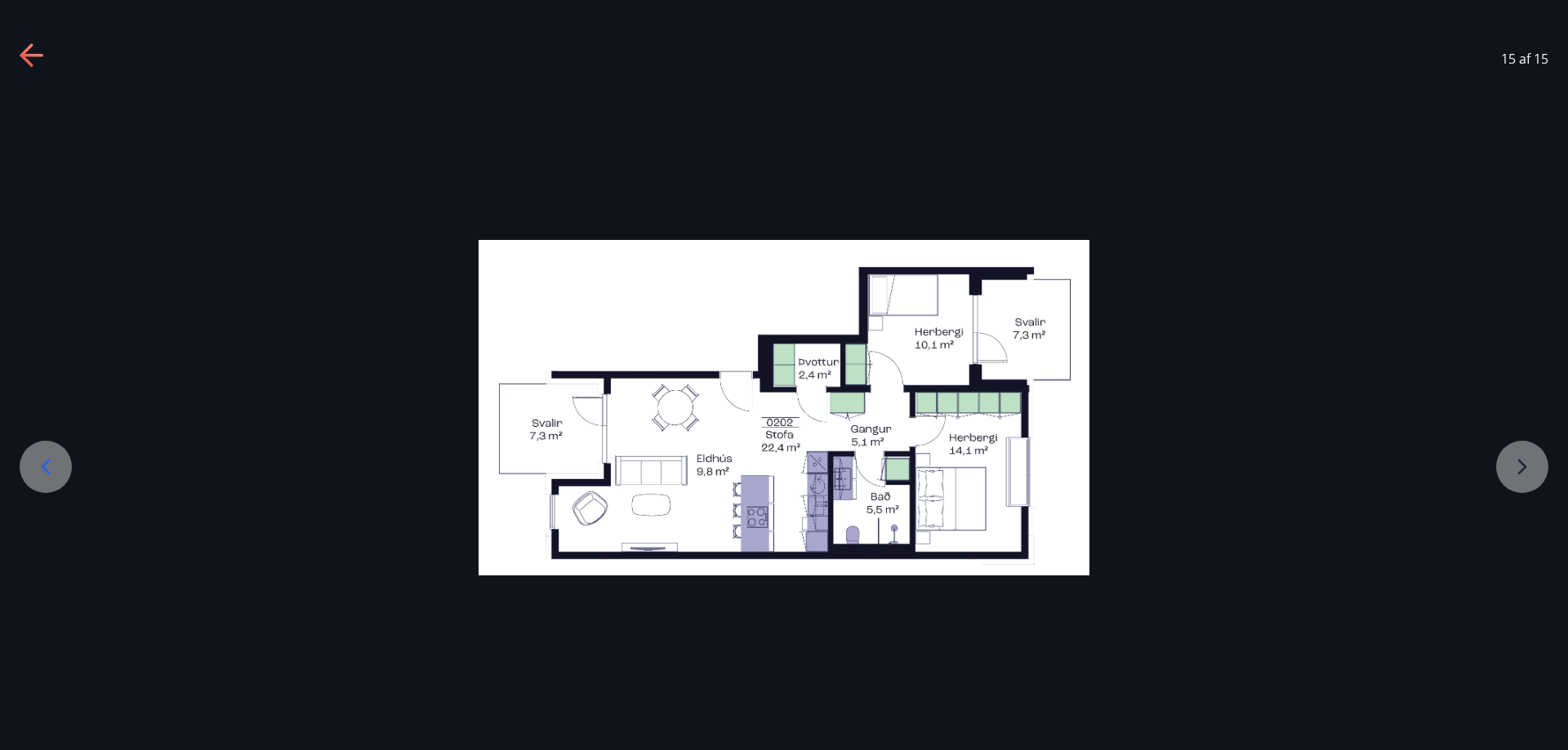
click at [21, 54] on icon at bounding box center [26, 55] width 13 height 23
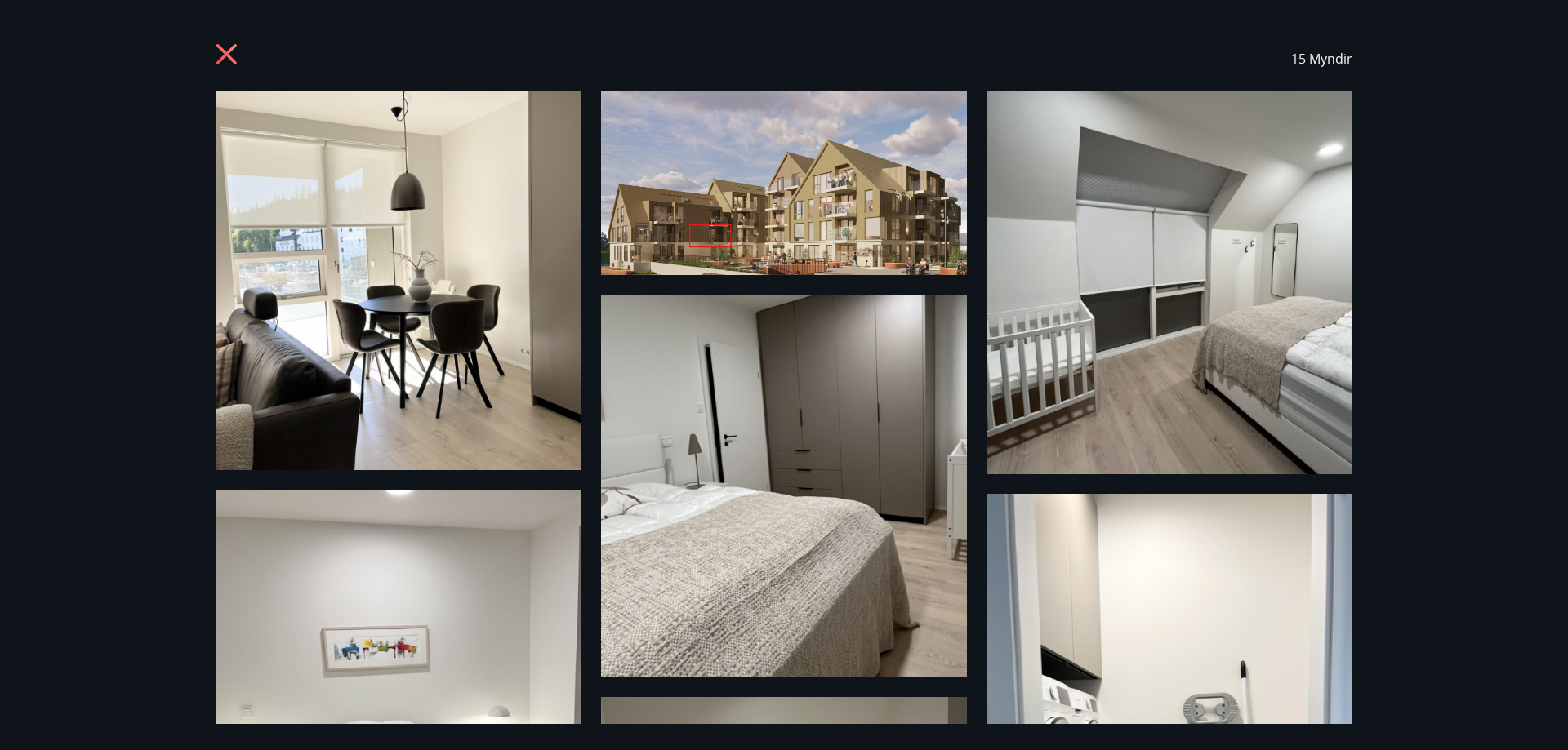
click at [209, 53] on div "15 Myndir" at bounding box center [783, 59] width 1176 height 66
click at [224, 57] on icon at bounding box center [227, 54] width 20 height 20
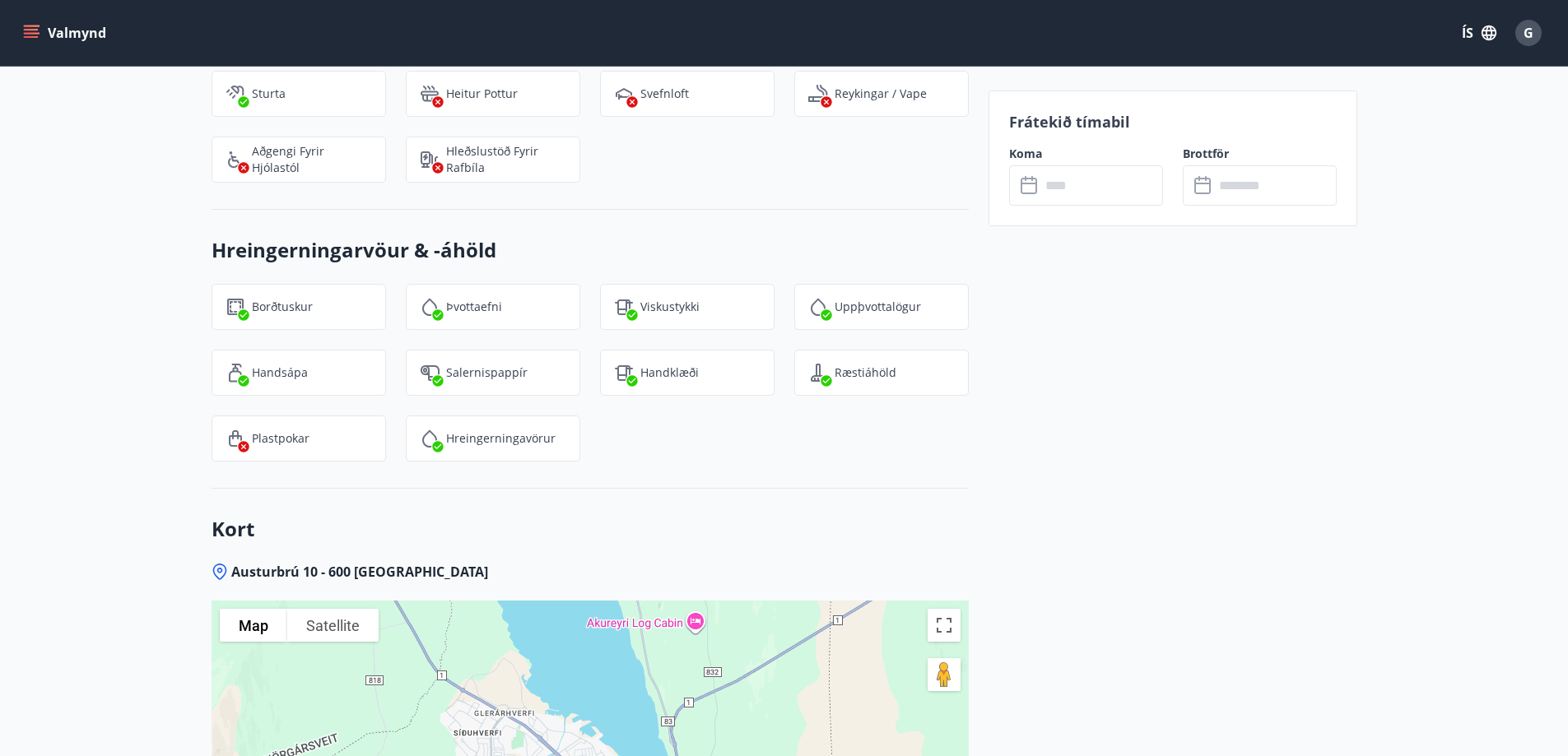
scroll to position [2057, 0]
